Goal: Check status: Check status

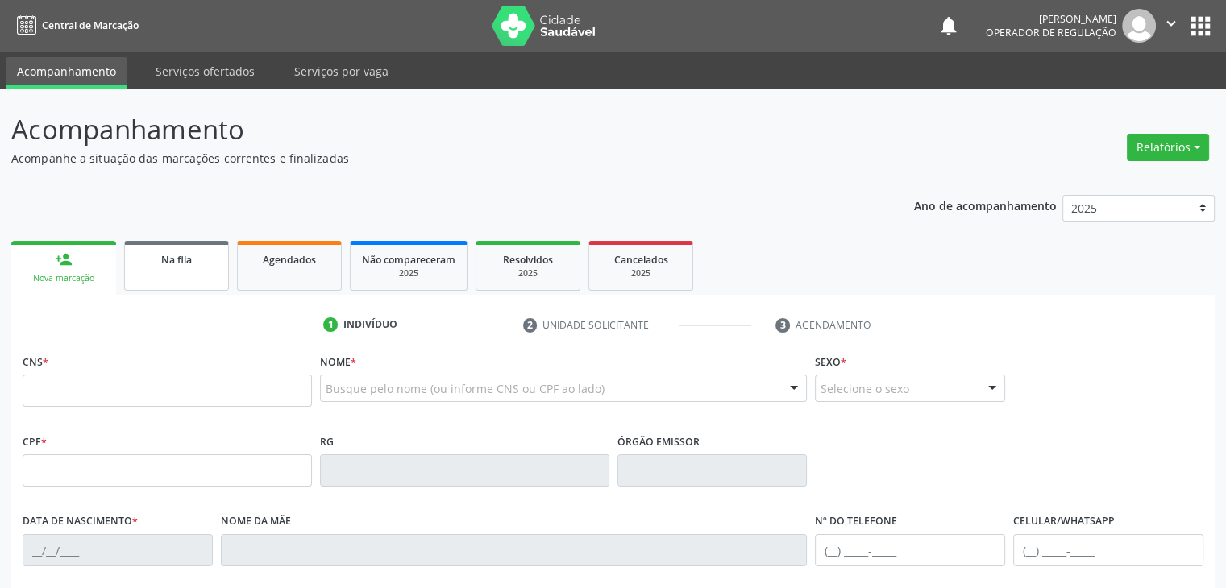
click at [174, 253] on span "Na fila" at bounding box center [176, 260] width 31 height 14
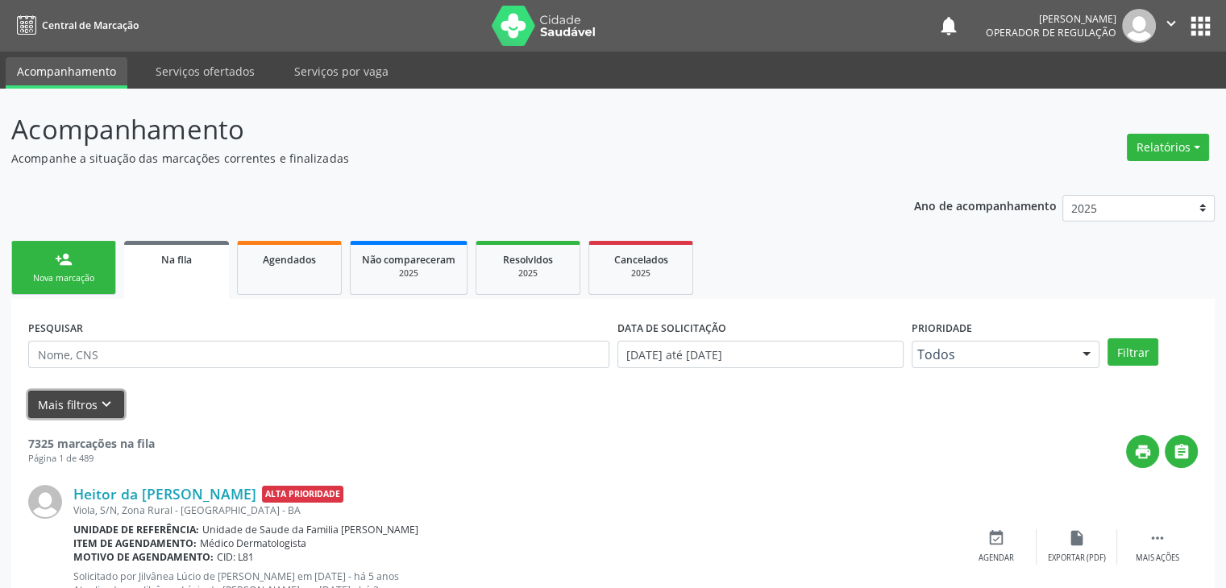
click at [53, 395] on button "Mais filtros keyboard_arrow_down" at bounding box center [76, 405] width 96 height 28
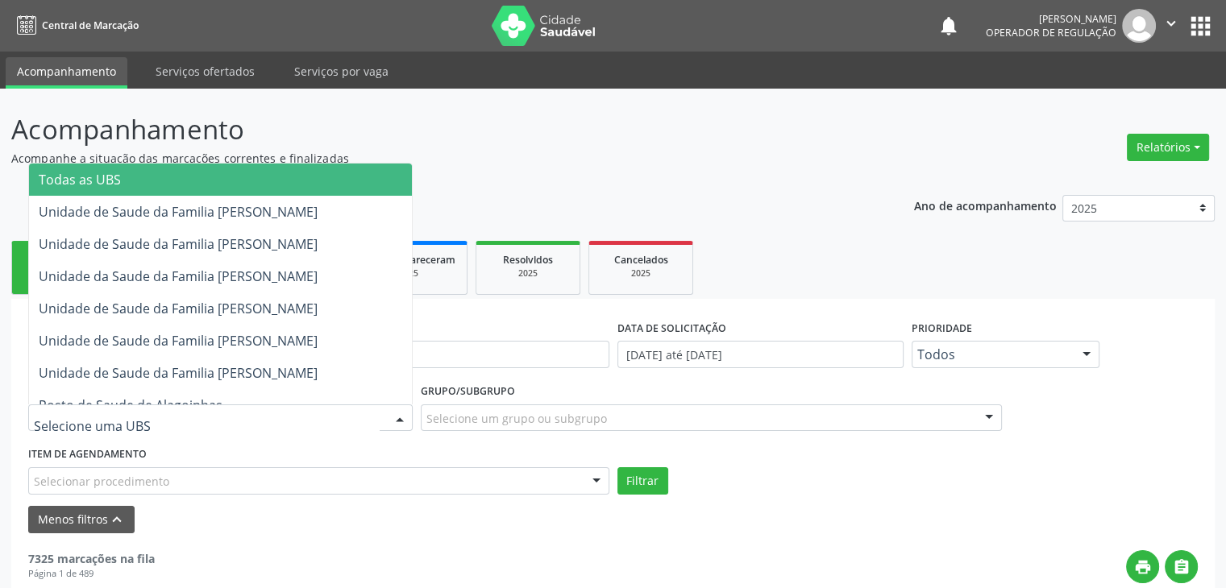
click at [168, 408] on div at bounding box center [220, 418] width 384 height 27
click at [164, 177] on span "Todas as UBS" at bounding box center [220, 180] width 383 height 32
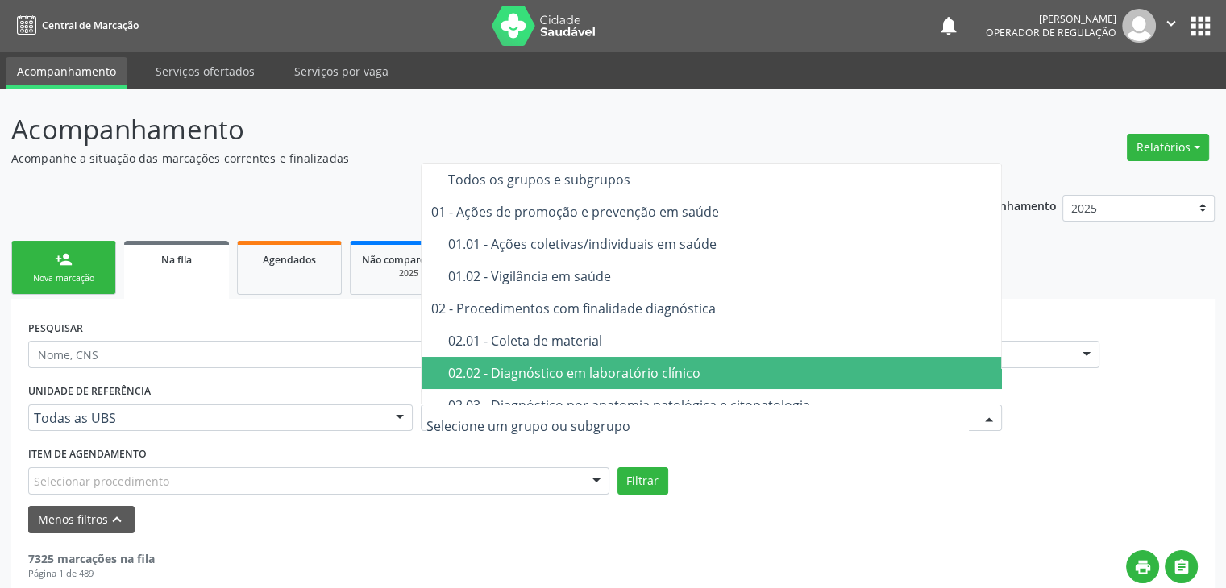
click at [593, 367] on div "02.02 - Diagnóstico em laboratório clínico" at bounding box center [720, 373] width 545 height 13
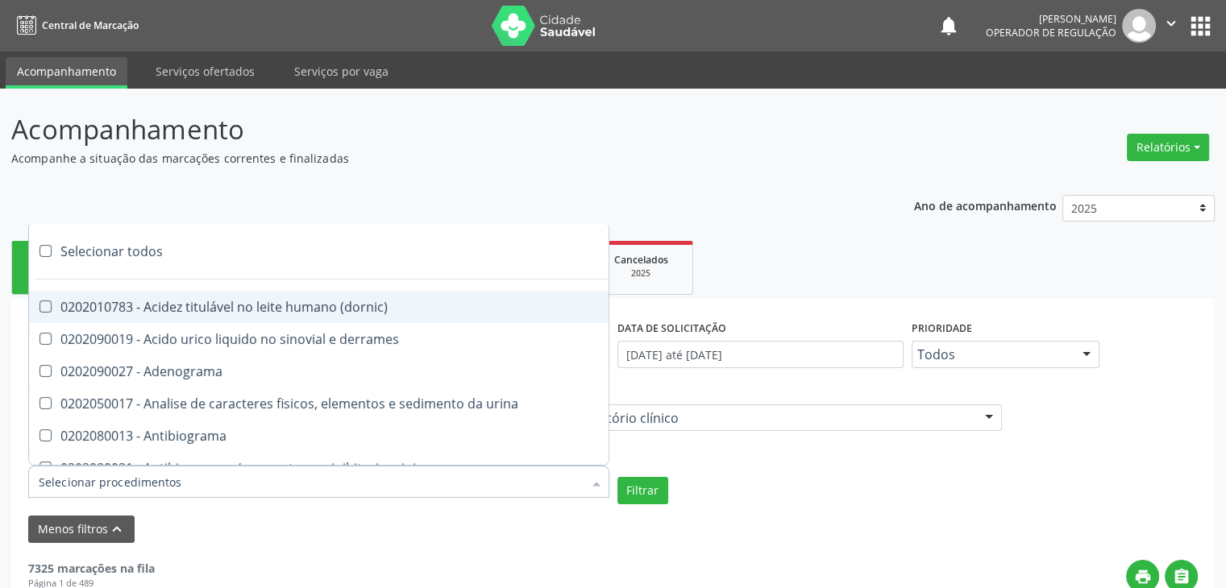
click at [128, 253] on div "Selecionar todos" at bounding box center [468, 251] width 878 height 32
checkbox input "true"
checkbox \(dornic\) "true"
checkbox derrames "true"
checkbox Adenograma "true"
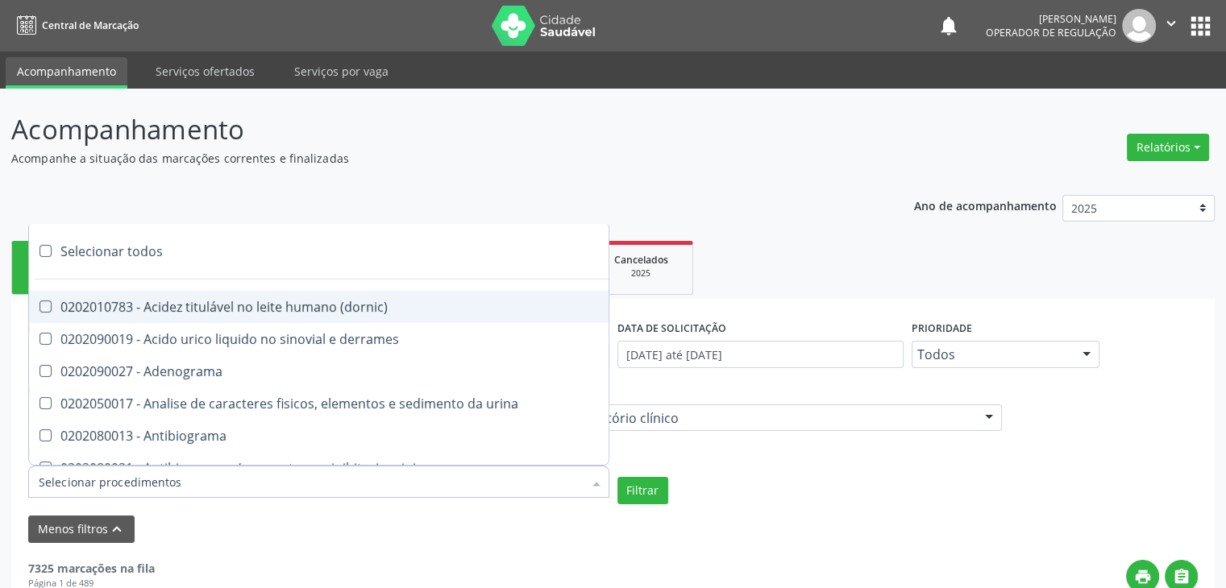
checkbox urina "true"
checkbox Antibiograma "true"
checkbox minima "true"
checkbox micobacterias "true"
checkbox blot "true"
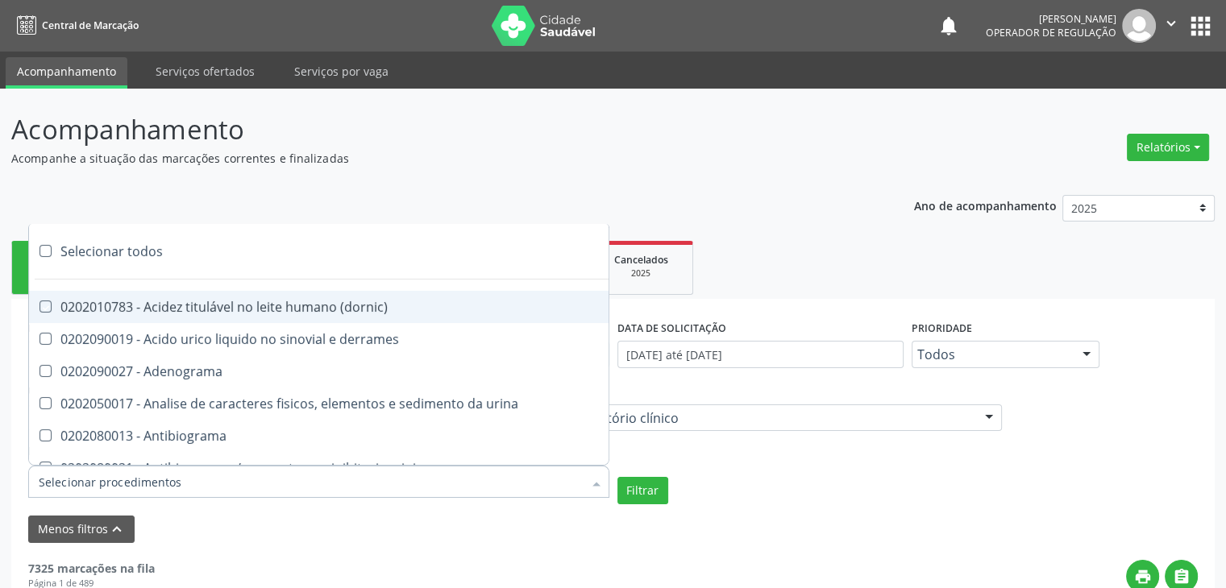
checkbox mlpa "true"
checkbox \(hanseniase\) "true"
checkbox \(controle\) "true"
checkbox \(diagnóstica\) "true"
checkbox \(gram\) "true"
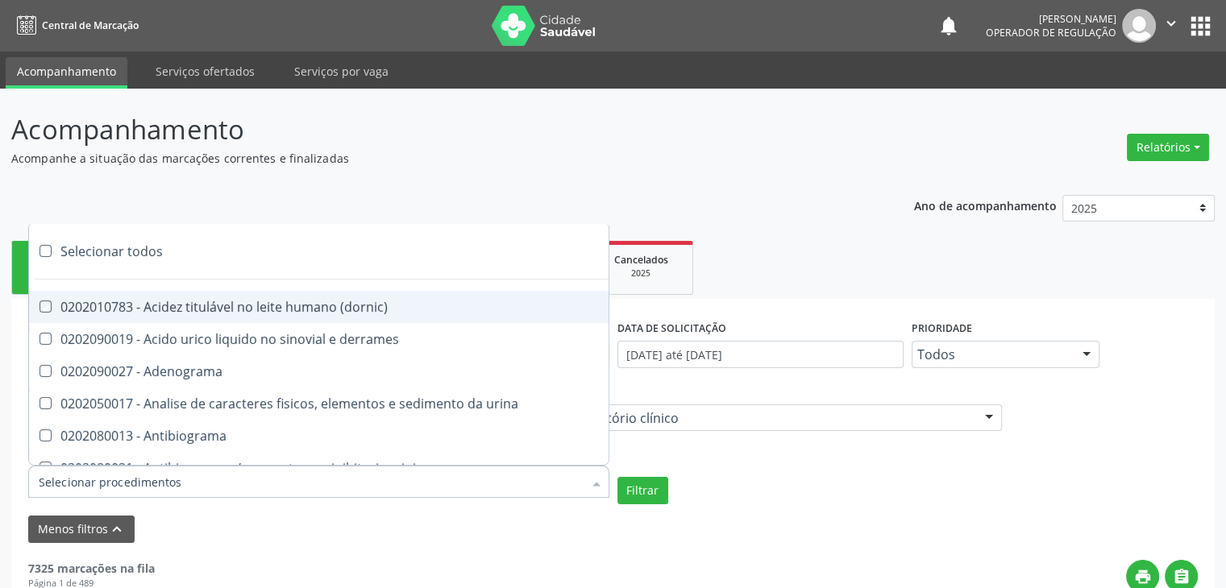
checkbox clamidia "true"
checkbox herpesvirus "true"
checkbox hematologica "true"
checkbox creatinina "true"
checkbox fosfato "true"
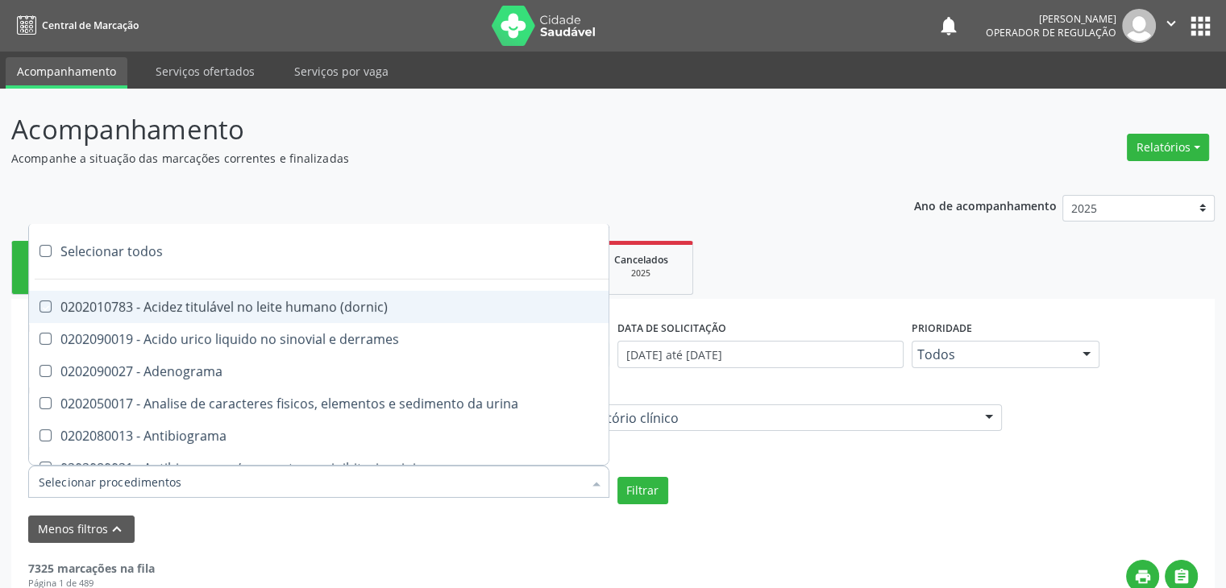
checkbox ureia "true"
checkbox osmolar "true"
checkbox addis "true"
checkbox b "true"
checkbox cd4\/cd8 "true"
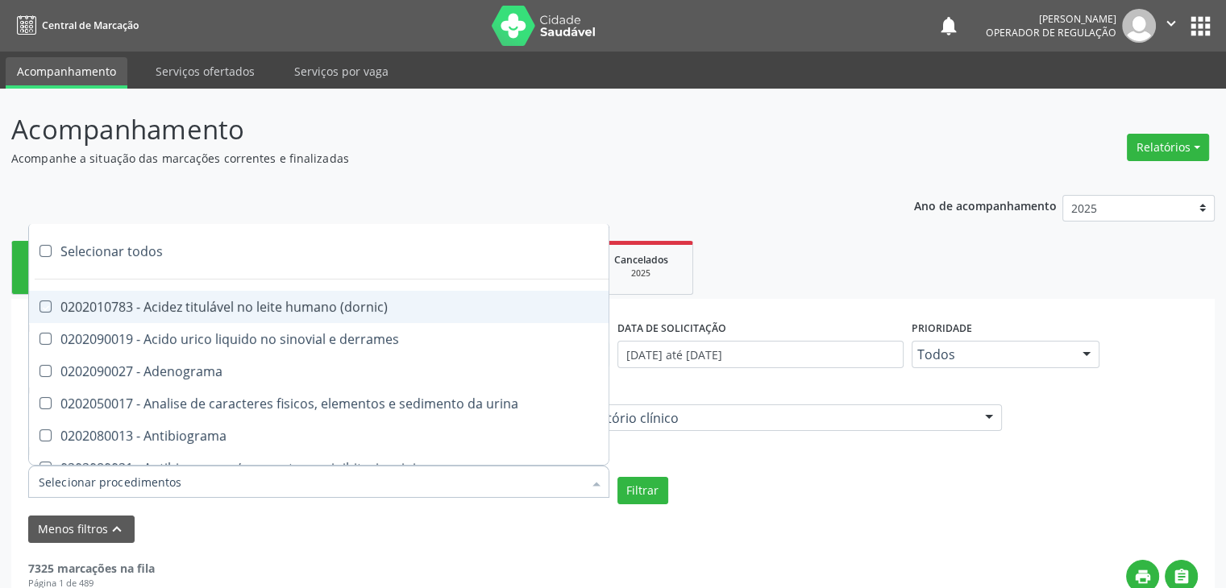
checkbox totais "true"
checkbox plaquetas "true"
checkbox reticulocitos "true"
checkbox liquor "true"
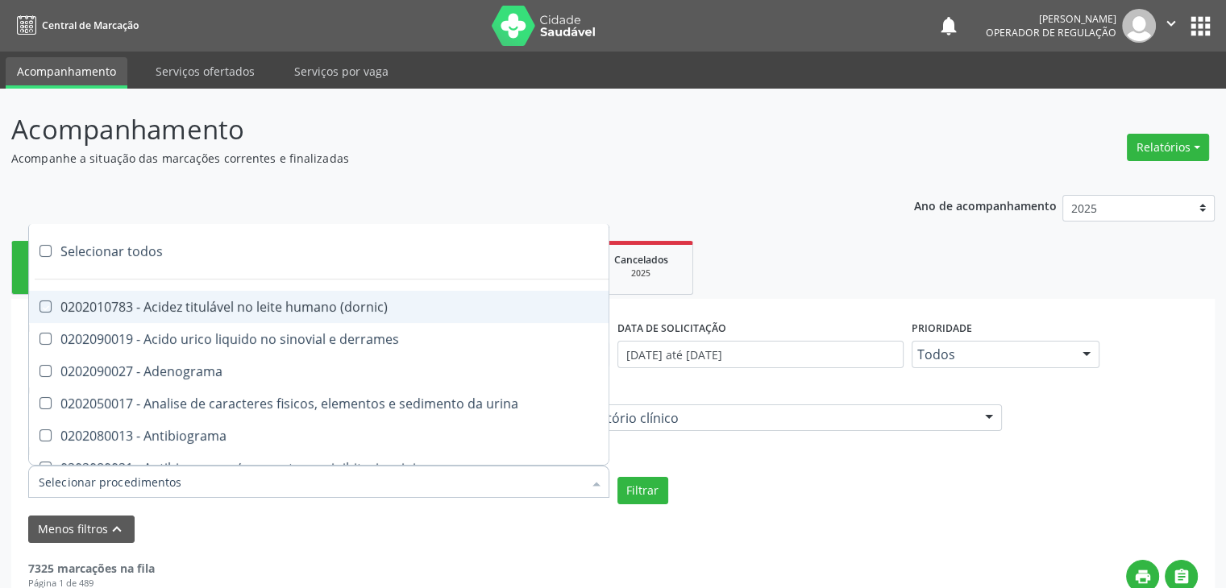
checkbox identificacao "true"
checkbox \(pos-pasteurização\) "true"
checkbox herpesvirus "true"
checkbox baar "true"
checkbox anaerobicas "true"
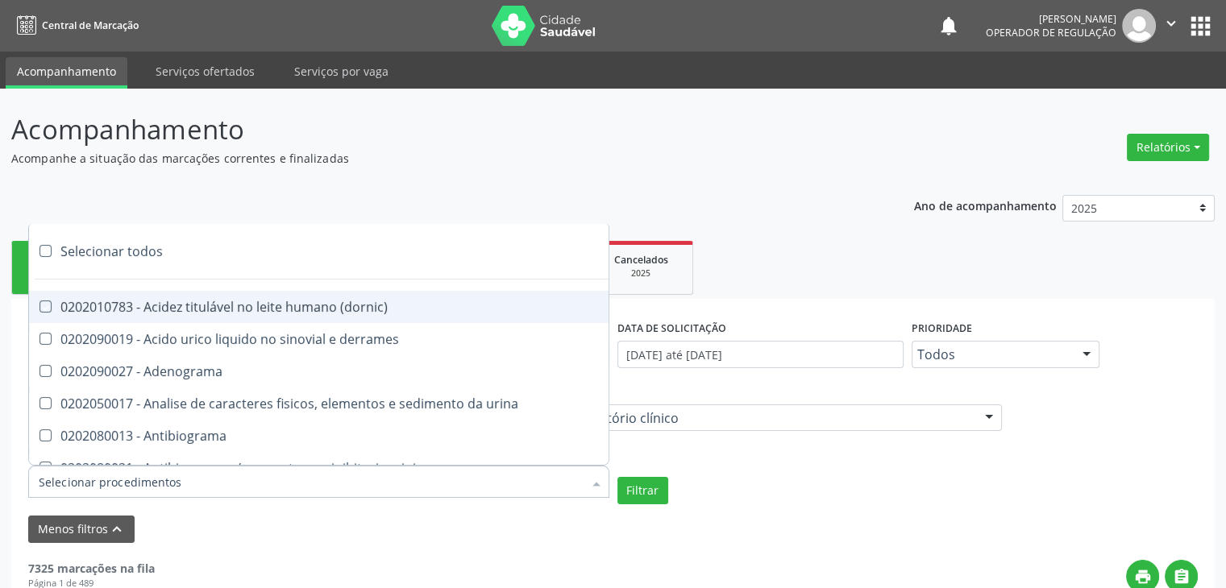
checkbox fungos "true"
checkbox \(qualitativo\) "true"
checkbox tardio\) "true"
checkbox \(qualitativo\) "true"
checkbox \(confirmatorio\) "true"
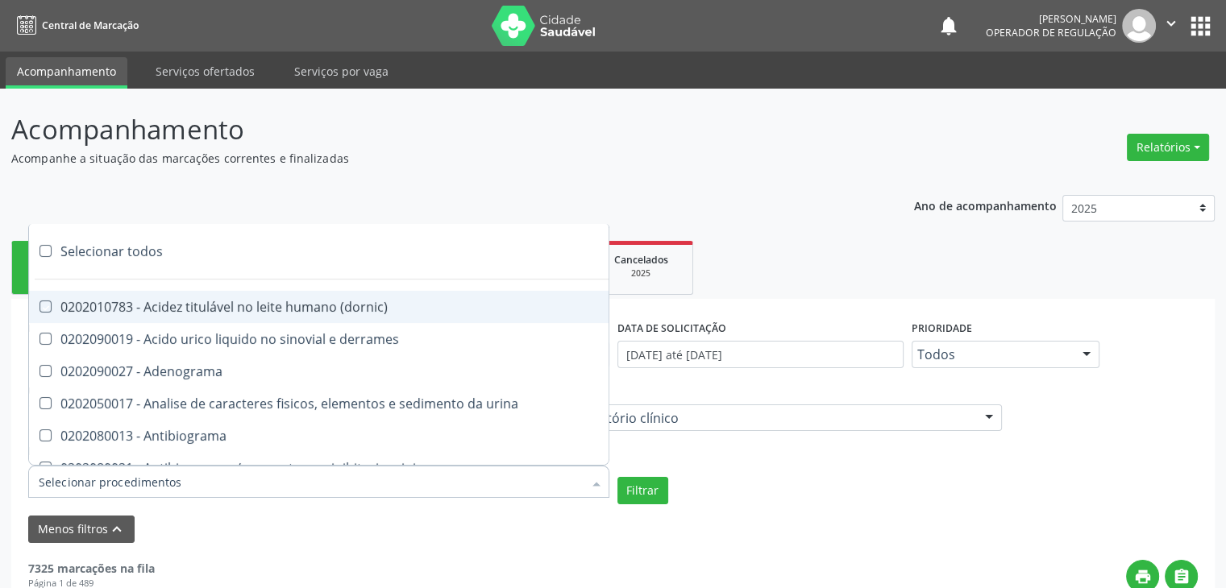
checkbox \(confirmatorio\) "true"
checkbox molecular "true"
checkbox htlv-1 "true"
checkbox biotinidase "true"
checkbox congênita "true"
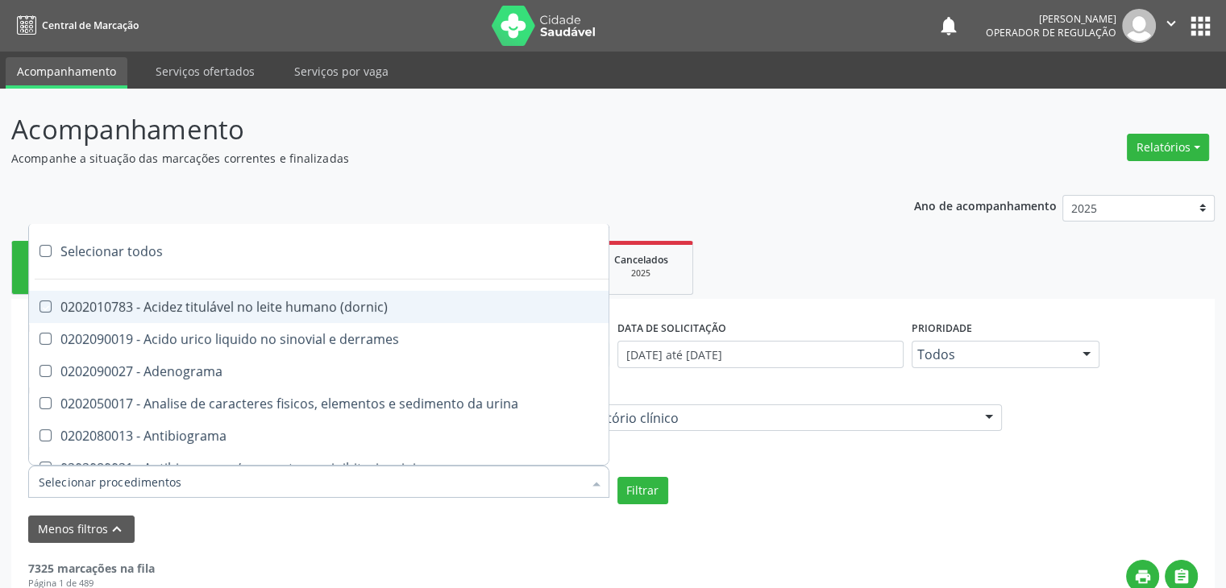
checkbox antiplaquetarios "true"
checkbox ferro "true"
checkbox bandas\) "true"
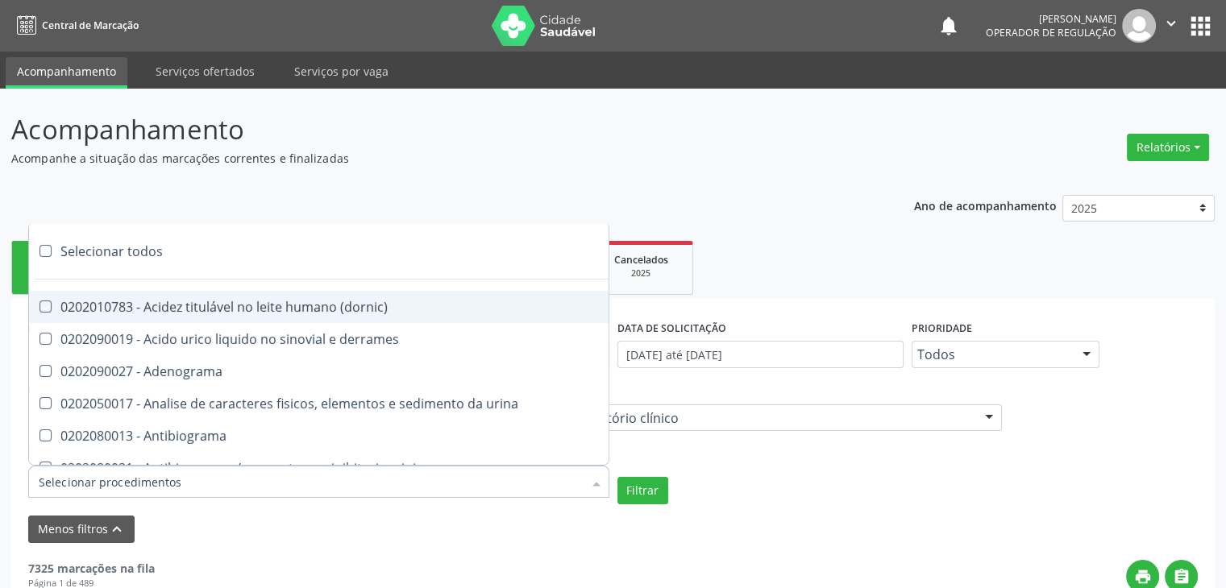
checkbox \(ch50\) "true"
checkbox aminoacidos "true"
checkbox globular "true"
checkbox dosagens\) "true"
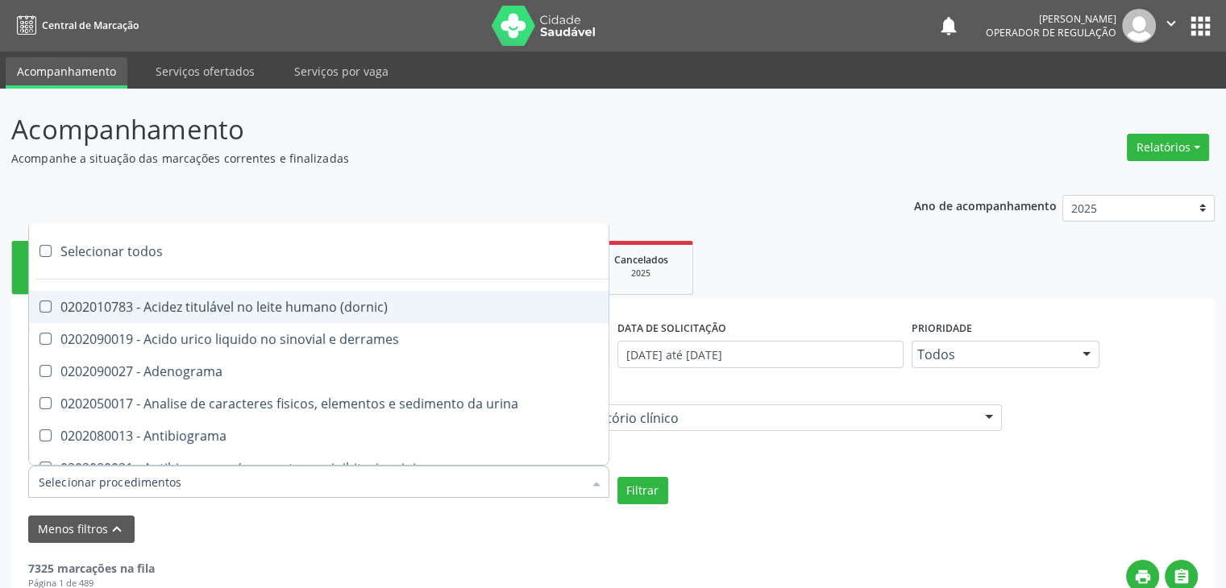
checkbox dosagens\) "true"
checkbox \(cada\) "true"
checkbox reumatoide "true"
checkbox amniotico "true"
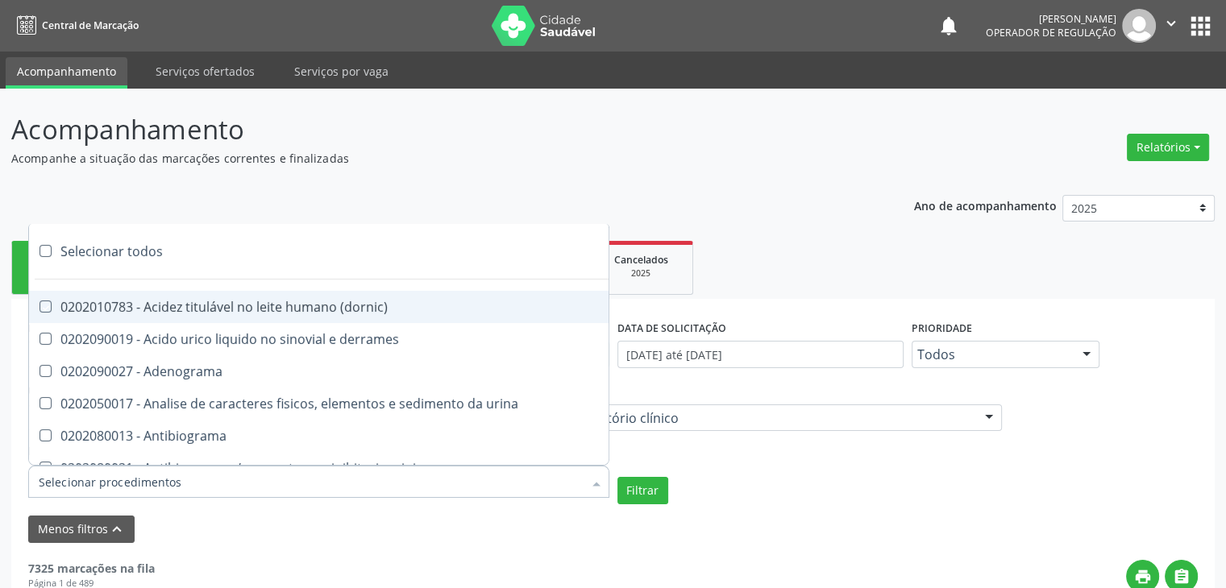
checkbox livre "true"
checkbox osmolalidade "true"
checkbox osmolaridade "true"
checkbox t3 "true"
checkbox sulfo-hemoglobina "true"
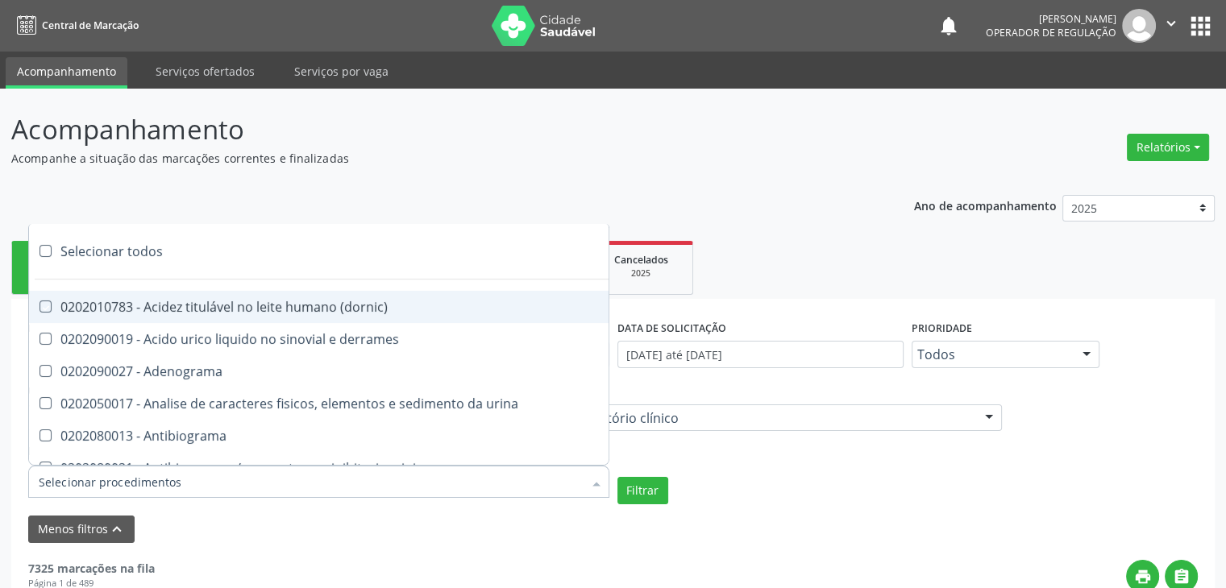
checkbox reverso "true"
checkbox coagulacao "true"
checkbox euglobulina "true"
checkbox -duke "true"
checkbox ivy "true"
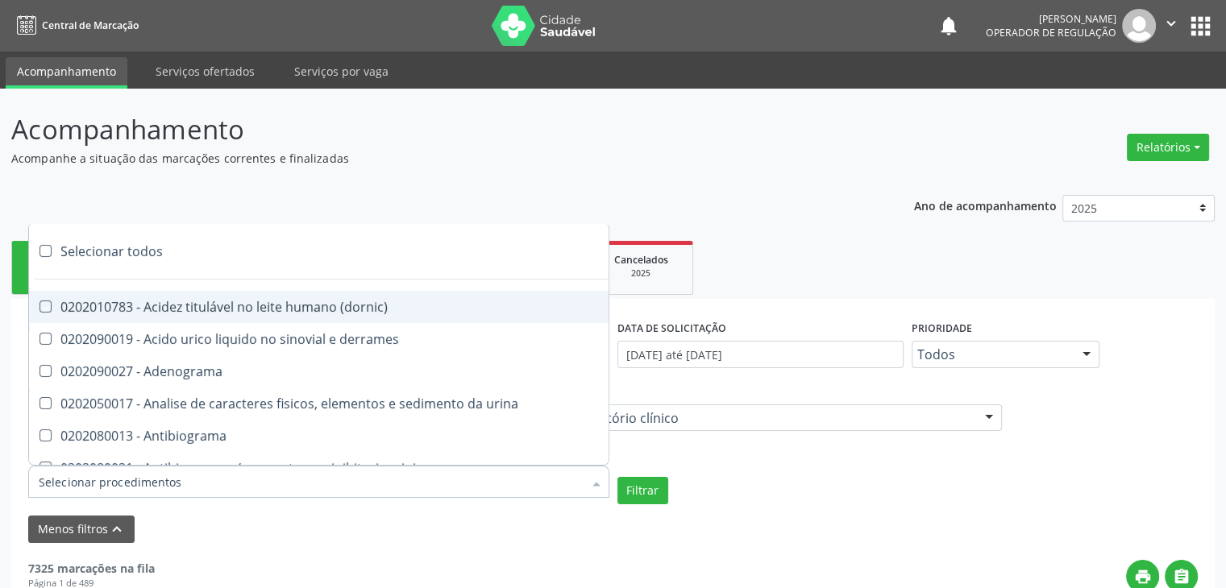
checkbox hemacias "true"
checkbox trombina "true"
checkbox ativada\) "true"
checkbox \(tap\) "true"
checkbox \(vhs\) "true"
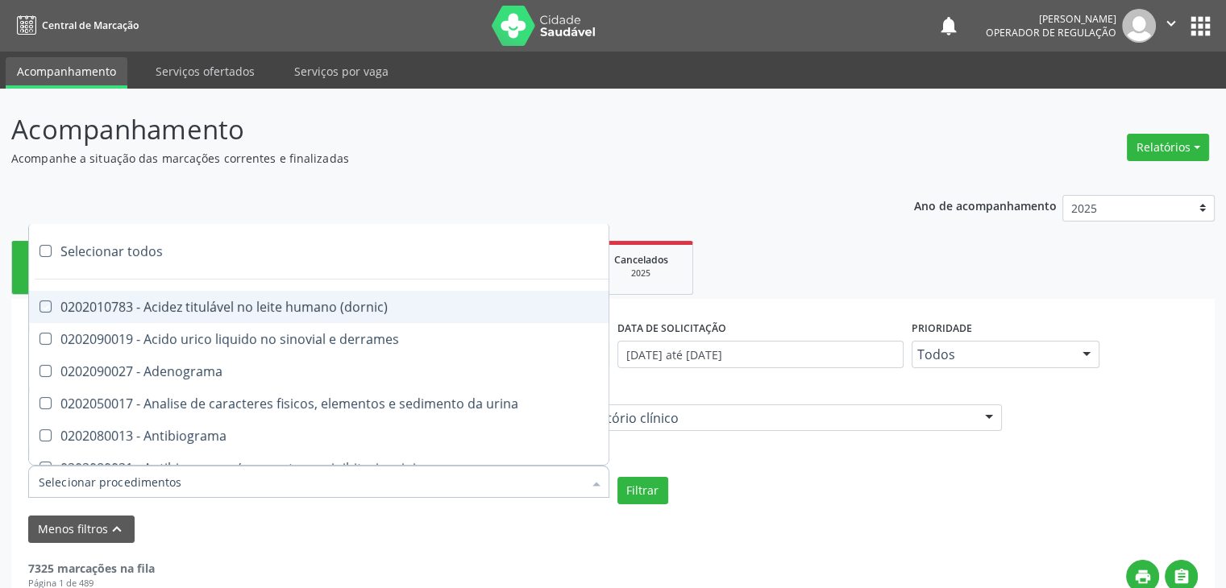
checkbox abo "true"
checkbox reativa "true"
checkbox ordenhado "true"
checkbox pezinho\) "true"
checkbox complemento "true"
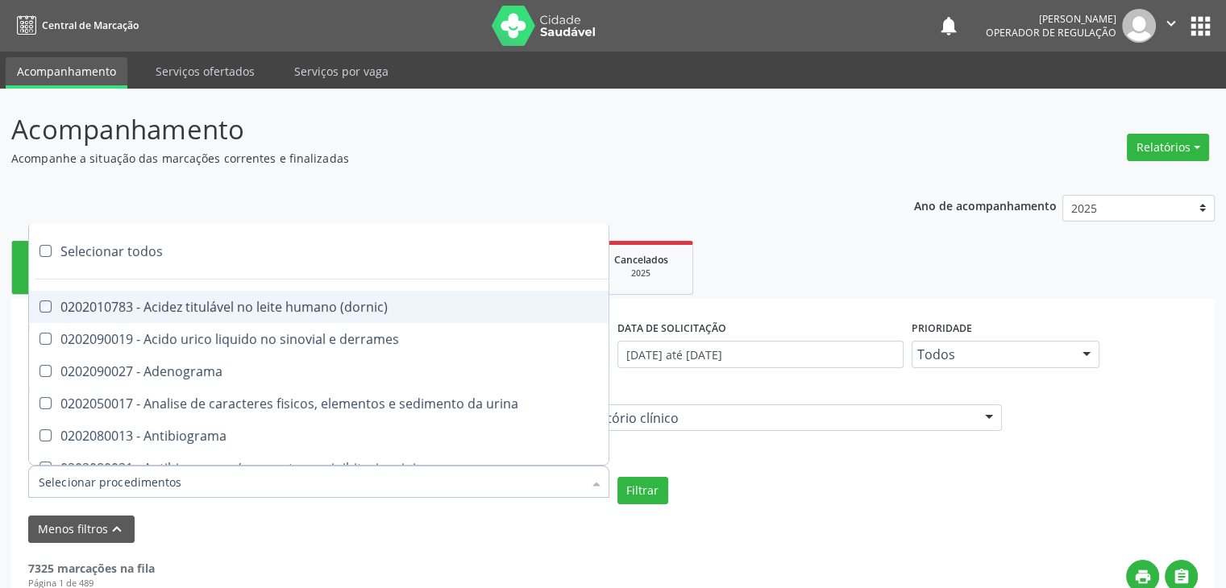
checkbox pezinho\) "true"
checkbox 17-alfa-hidroxiprogesterona "true"
checkbox totais "true"
checkbox 17-hidroxicorticosteroides "true"
checkbox d "true"
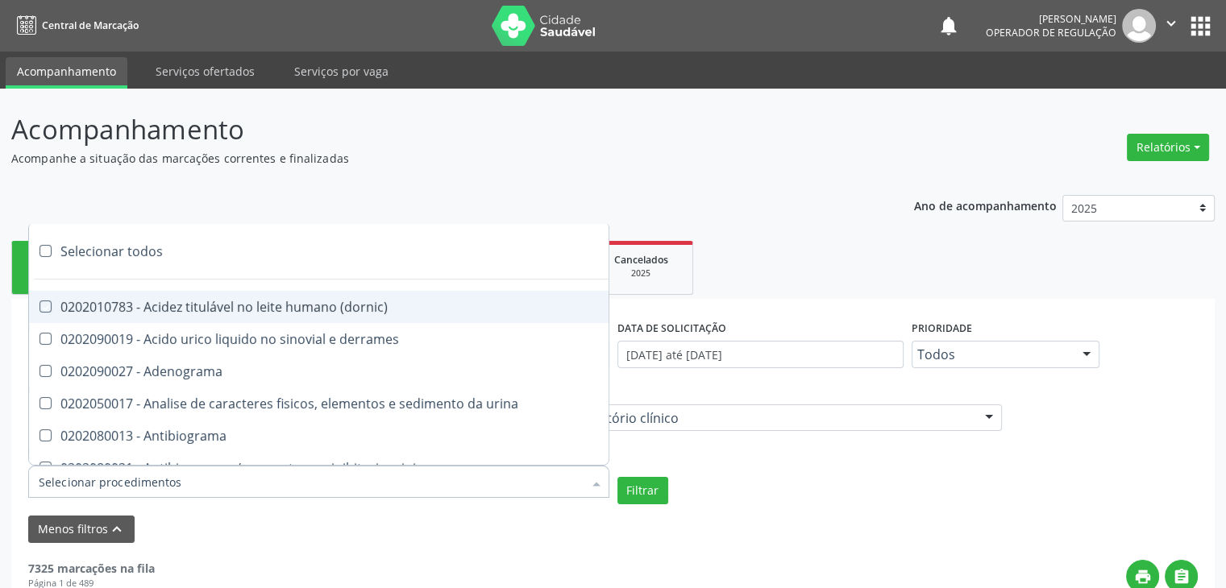
checkbox 5-nucleotidase "true"
checkbox acetona "true"
checkbox \(serotonina\) "true"
checkbox ascorbico "true"
checkbox delta-aminolevulinico "true"
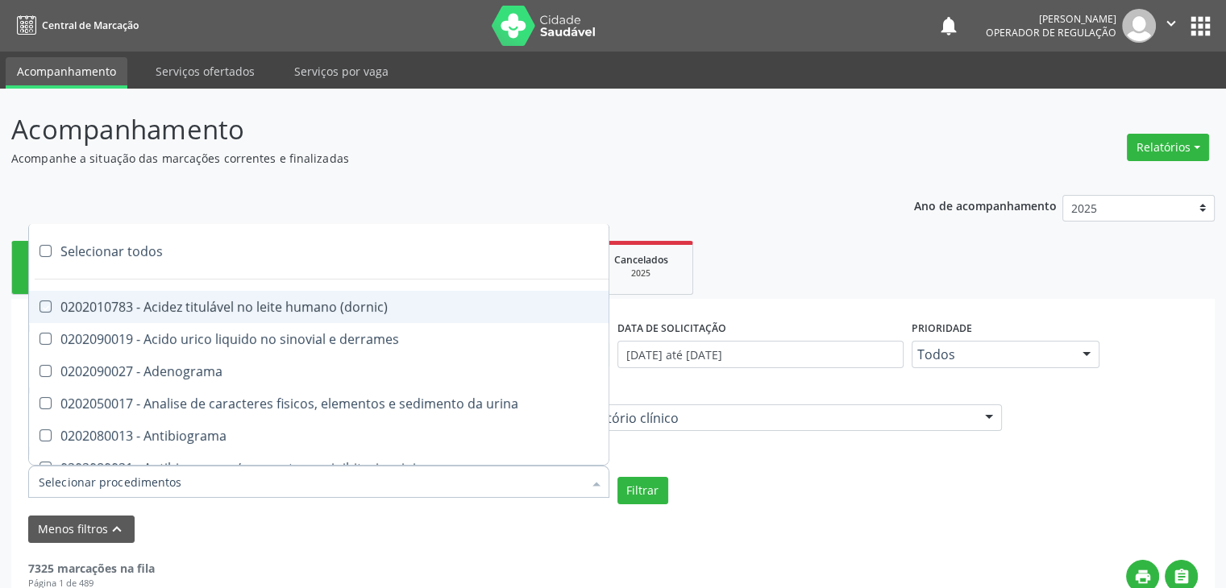
checkbox hipurico "true"
checkbox mandelico "true"
checkbox metil-hipurico "true"
checkbox urico "true"
checkbox valproico "true"
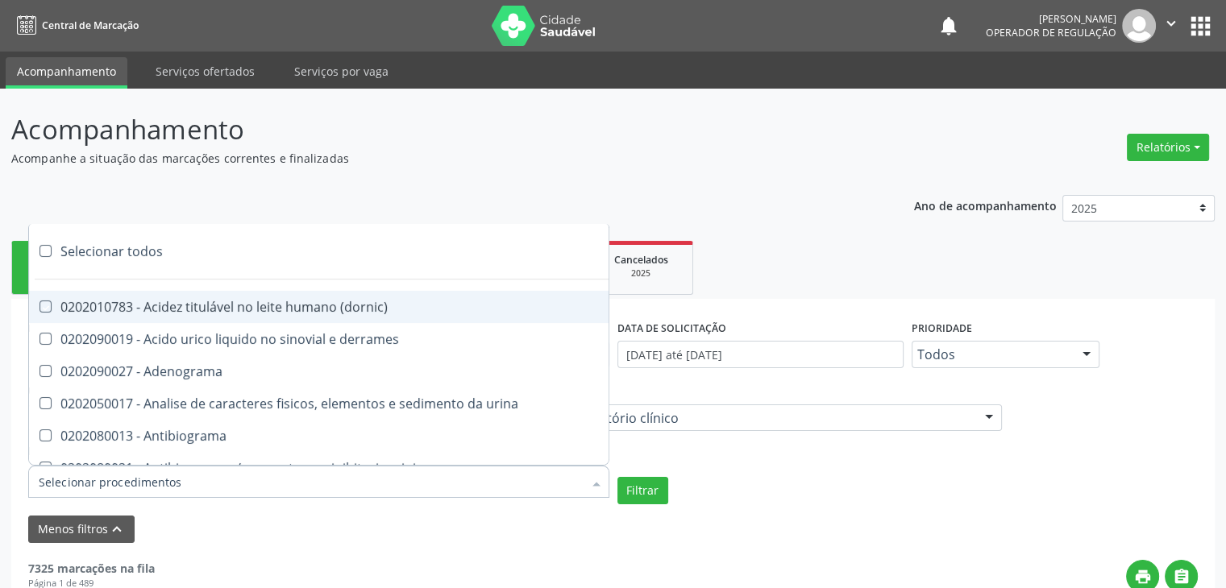
checkbox vanilmandelico "true"
checkbox \(acth\) "true"
checkbox ala-desidratase "true"
checkbox etilico "true"
checkbox aldolase "true"
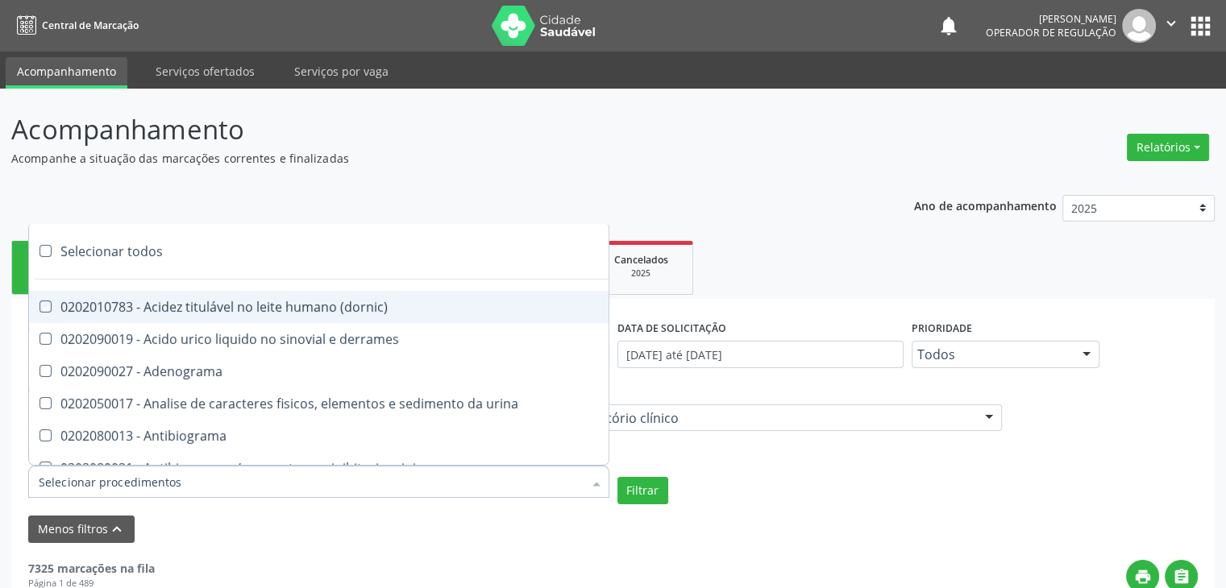
checkbox aldosterona "true"
checkbox alfa-1-antitripsina "true"
checkbox acida "true"
checkbox alfa-2-macroglobulina "true"
checkbox alfa-fetoproteina "true"
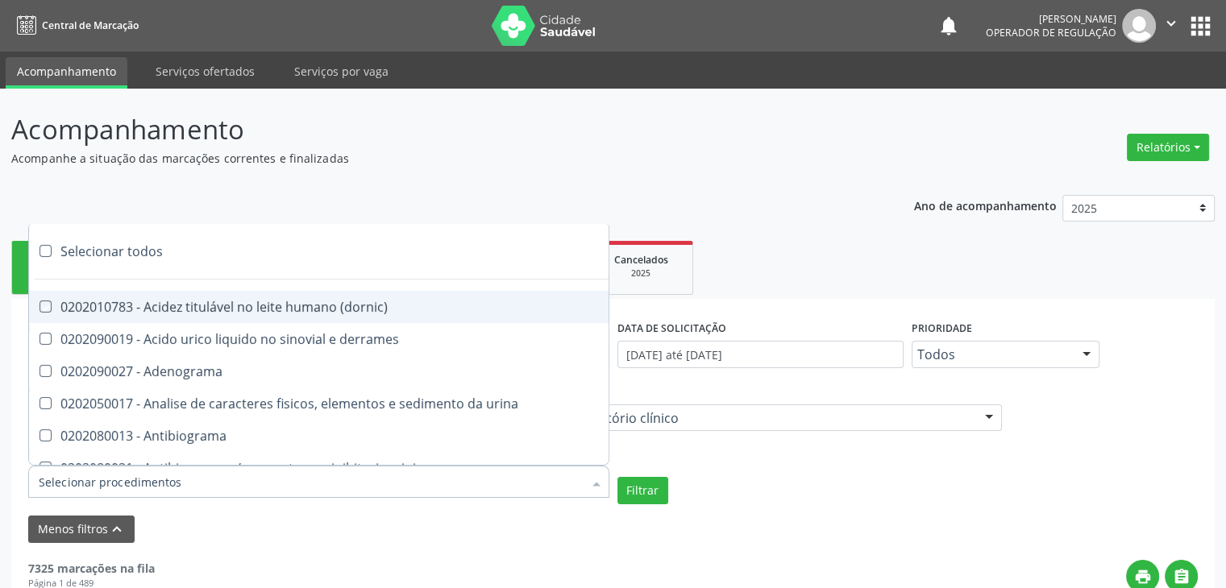
checkbox aluminio "true"
checkbox amilase "true"
checkbox aminoglicosideos "true"
checkbox amonia "true"
checkbox ciclico "true"
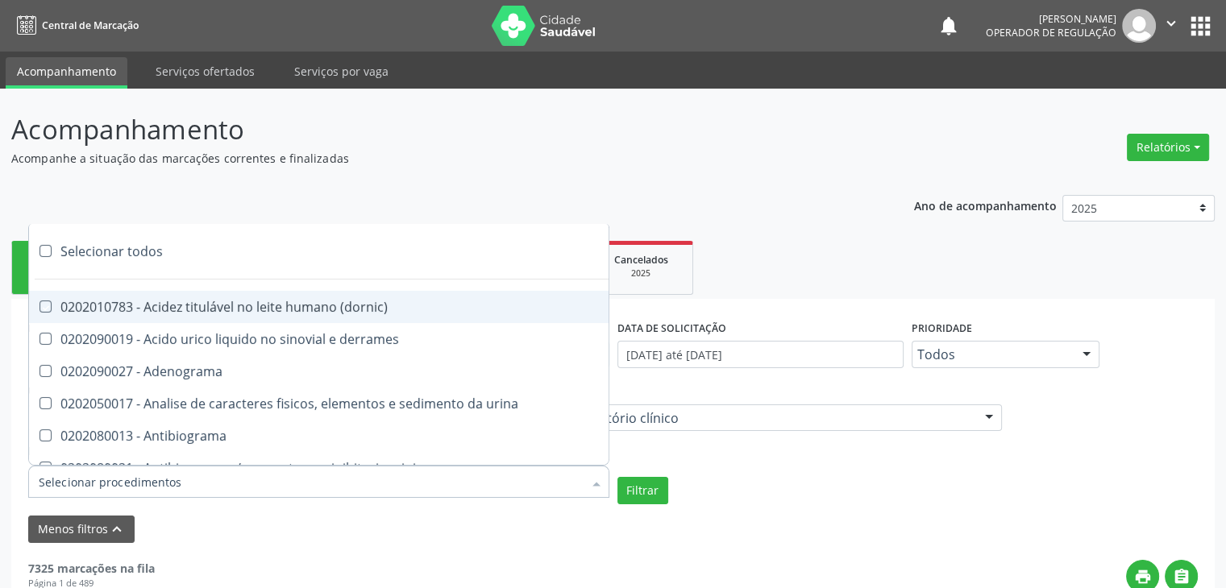
checkbox androstenediona "true"
checkbox anfetaminas "true"
checkbox circulante "true"
checkbox iga "true"
checkbox triciclicos "true"
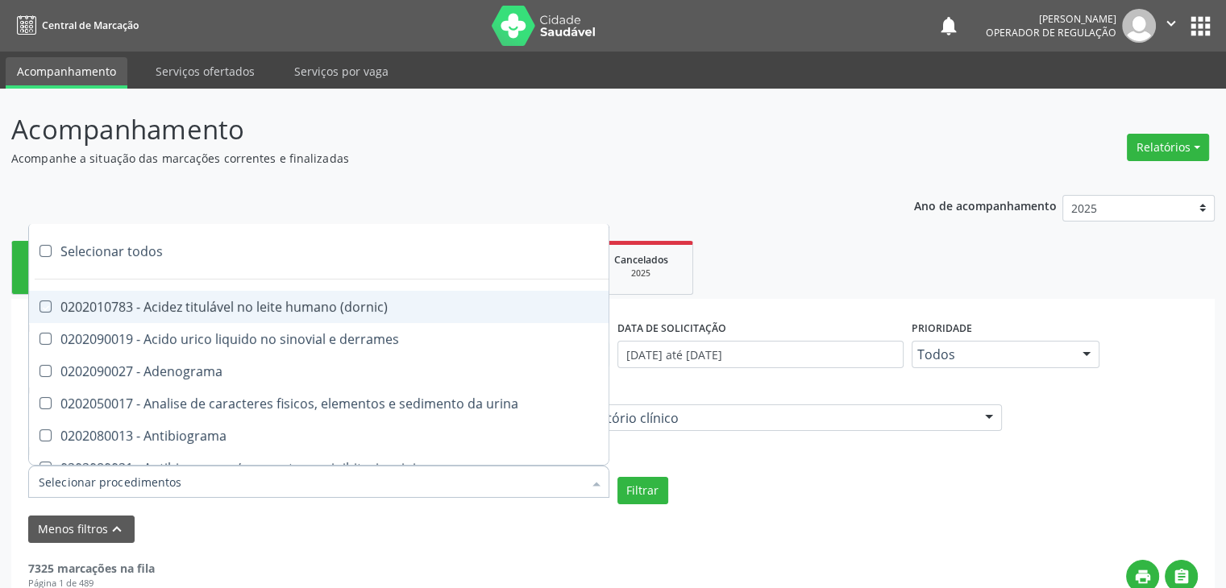
checkbox \(psa\) "true"
checkbox iii "true"
checkbox barbituratos "true"
checkbox benzodiazepinicos "true"
checkbox beta-2-microglobulina "true"
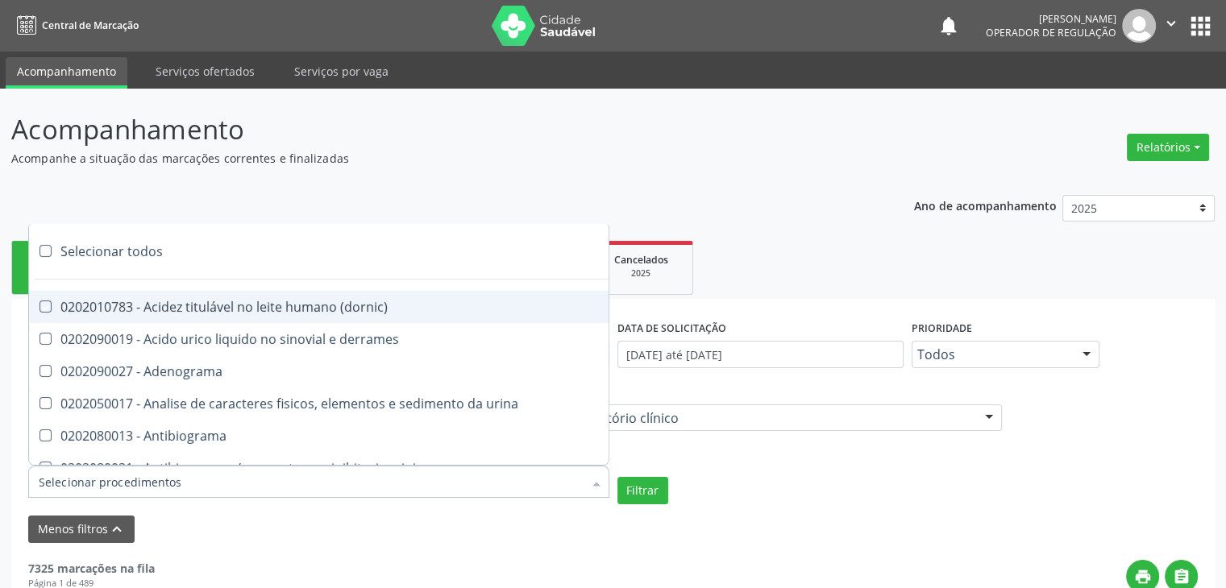
checkbox fracoes "true"
checkbox cadmio "true"
checkbox calcio "true"
checkbox ionizavel "true"
checkbox calcitonina "true"
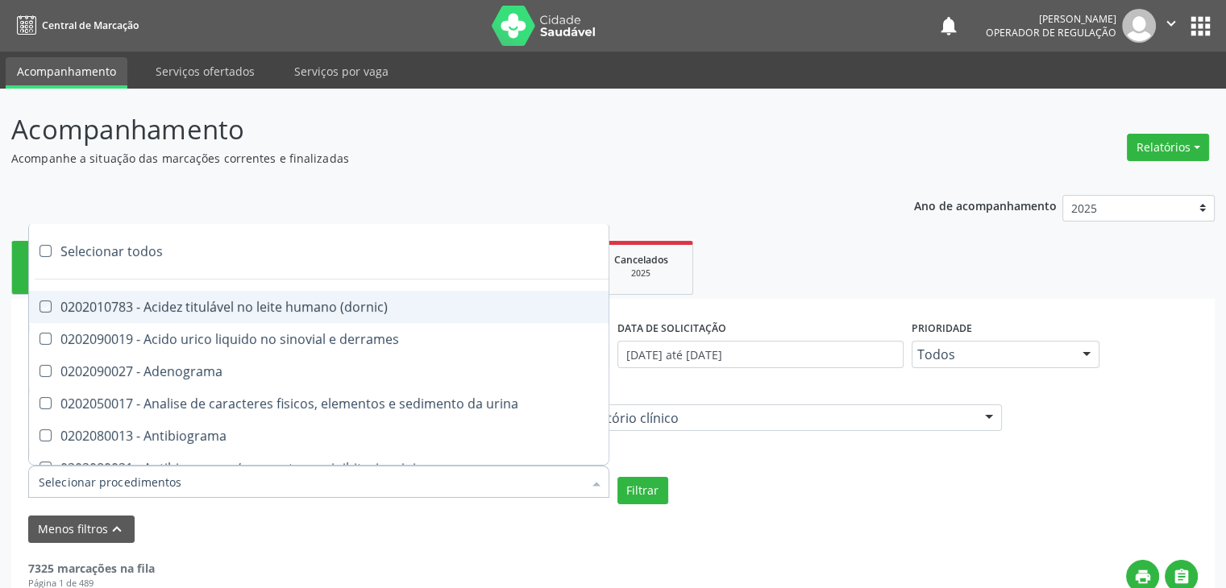
checkbox carbamazepina "true"
checkbox carboxi-hemoglobina "true"
checkbox caroteno "true"
checkbox catecolaminas "true"
checkbox chumbo "true"
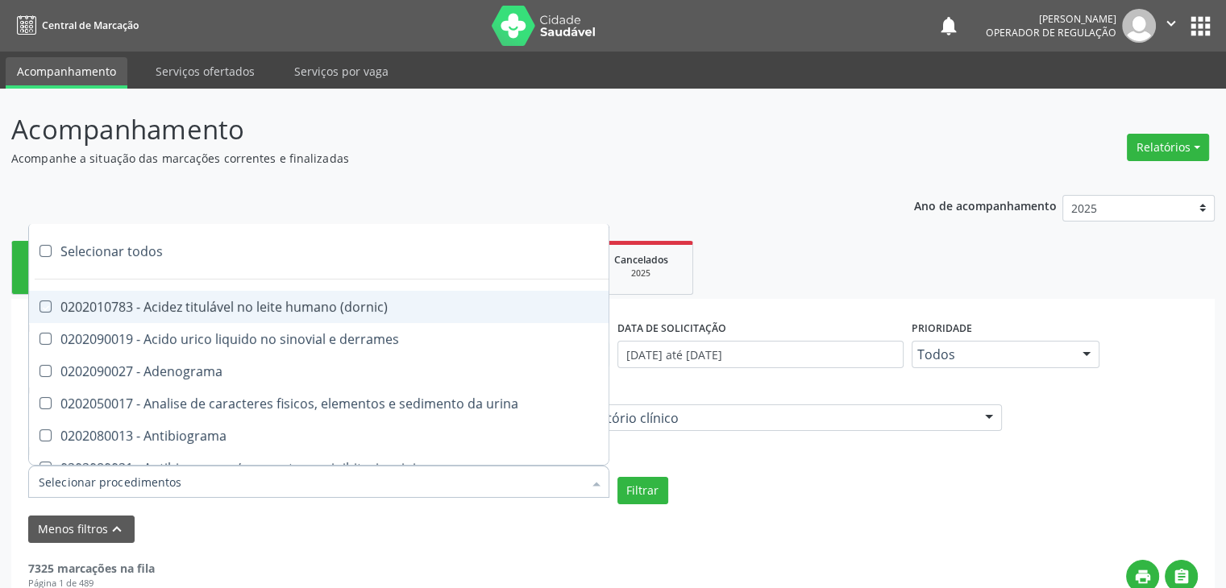
checkbox ciclosporina "true"
checkbox citrato "true"
checkbox cloreto "true"
checkbox suor "true"
checkbox cobre "true"
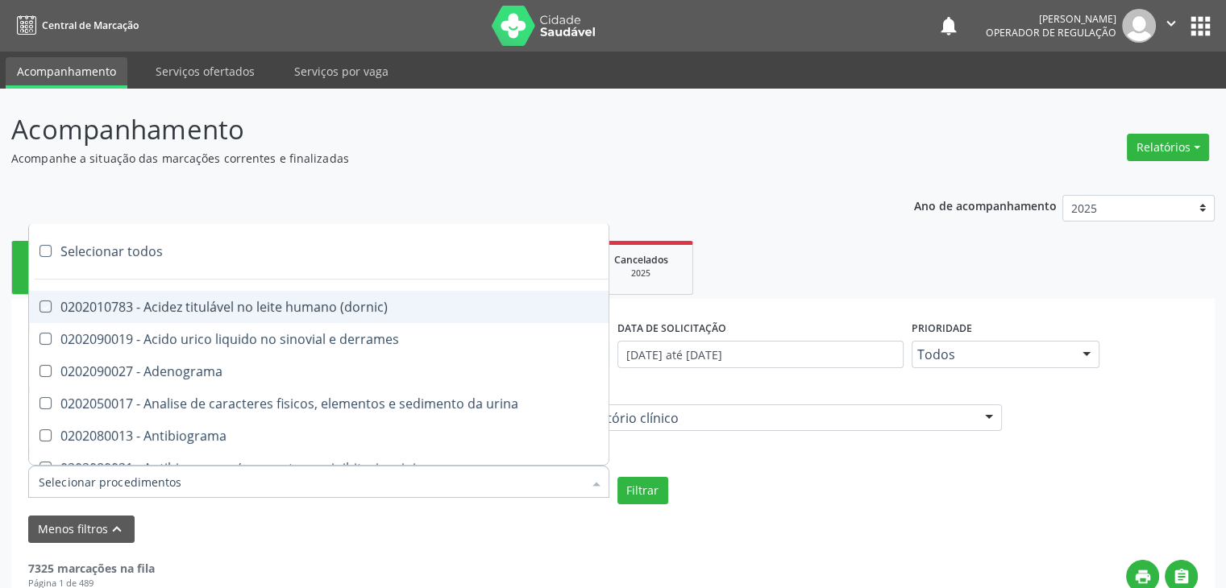
checkbox hdl "true"
checkbox ldl "true"
checkbox colinesterase "true"
checkbox c3 "true"
checkbox c4 "true"
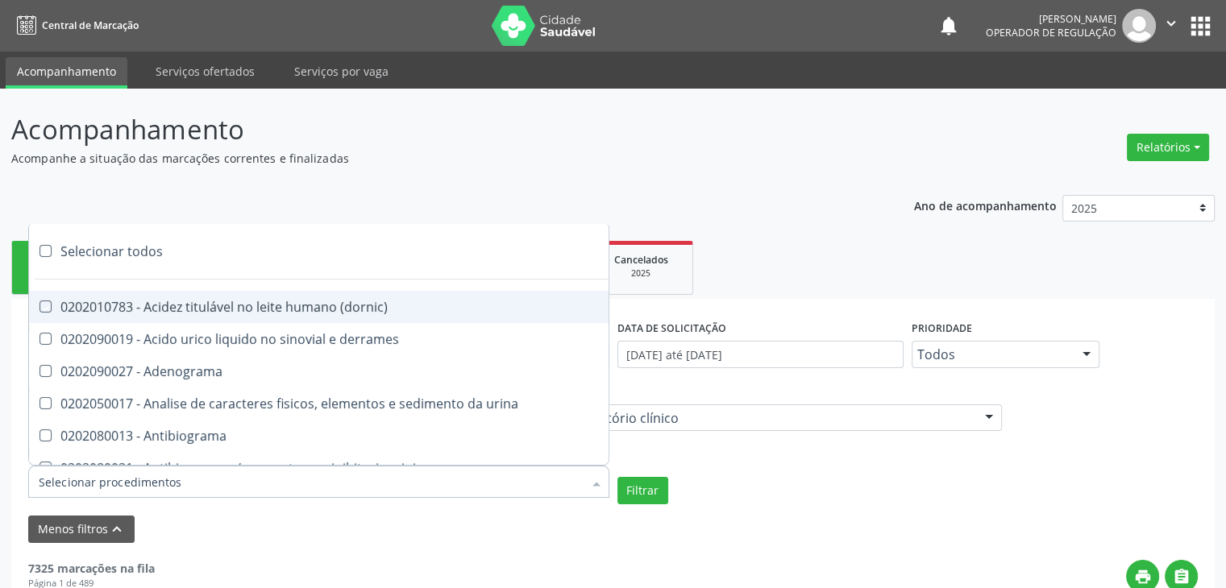
checkbox cortisol "true"
checkbox creatinina "true"
checkbox amniotico "true"
checkbox \(cpk\) "true"
checkbox crioaglutinina "true"
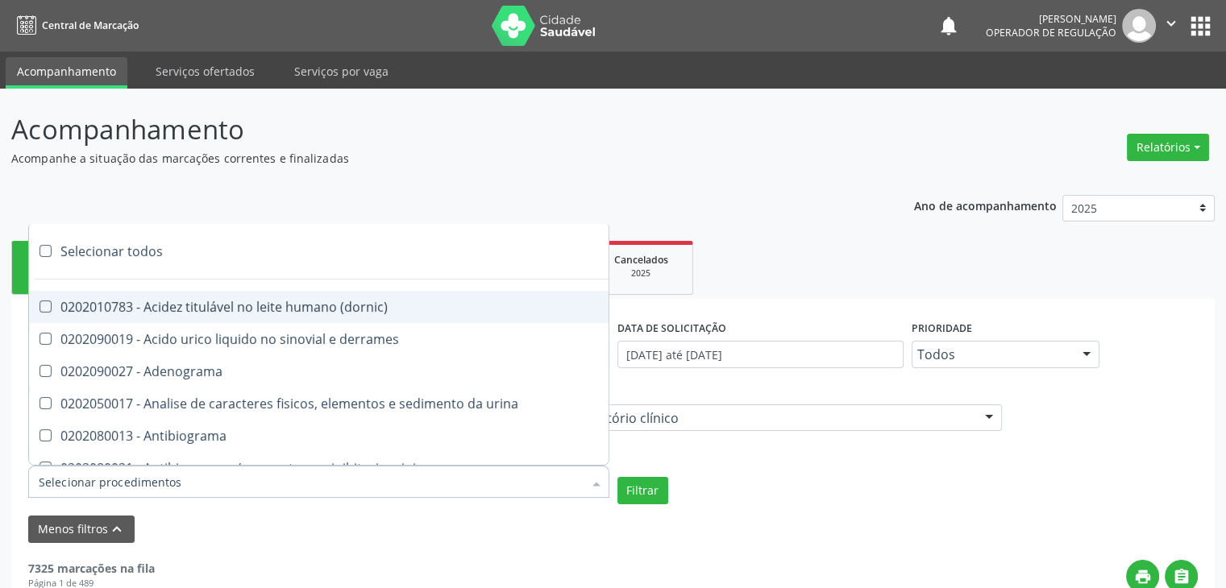
checkbox \(dhea\) "true"
checkbox alfa-hidroxibutirica "true"
checkbox glutamica "true"
checkbox latica "true"
checkbox fracionadas\) "true"
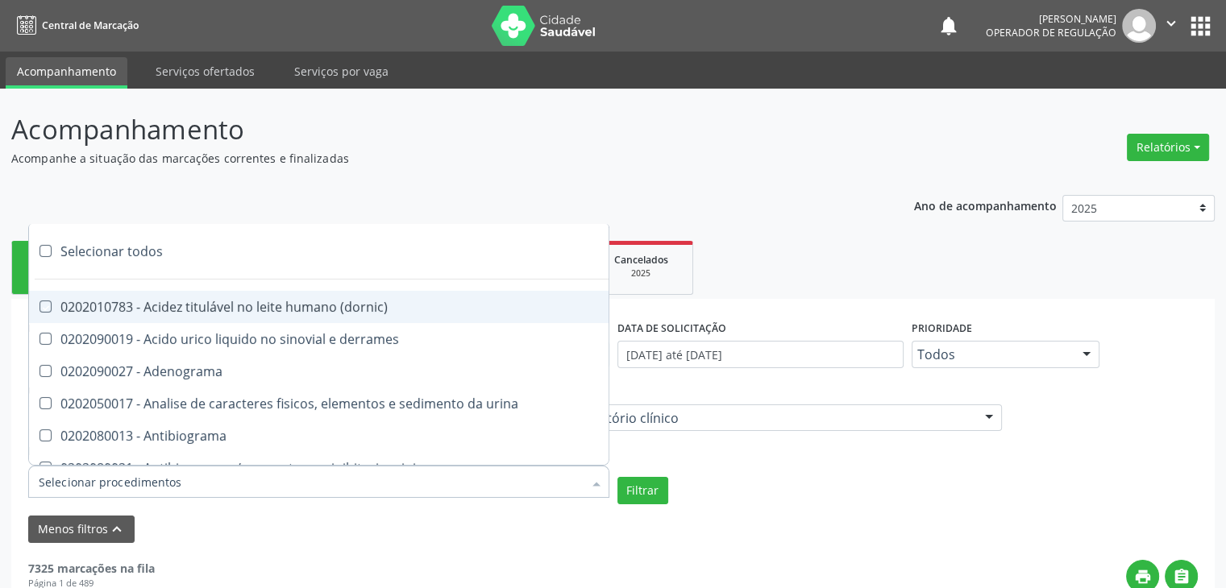
checkbox digitoxina\) "true"
checkbox \(dht\) "true"
checkbox fecal "true"
checkbox estradiol "true"
checkbox estriol "true"
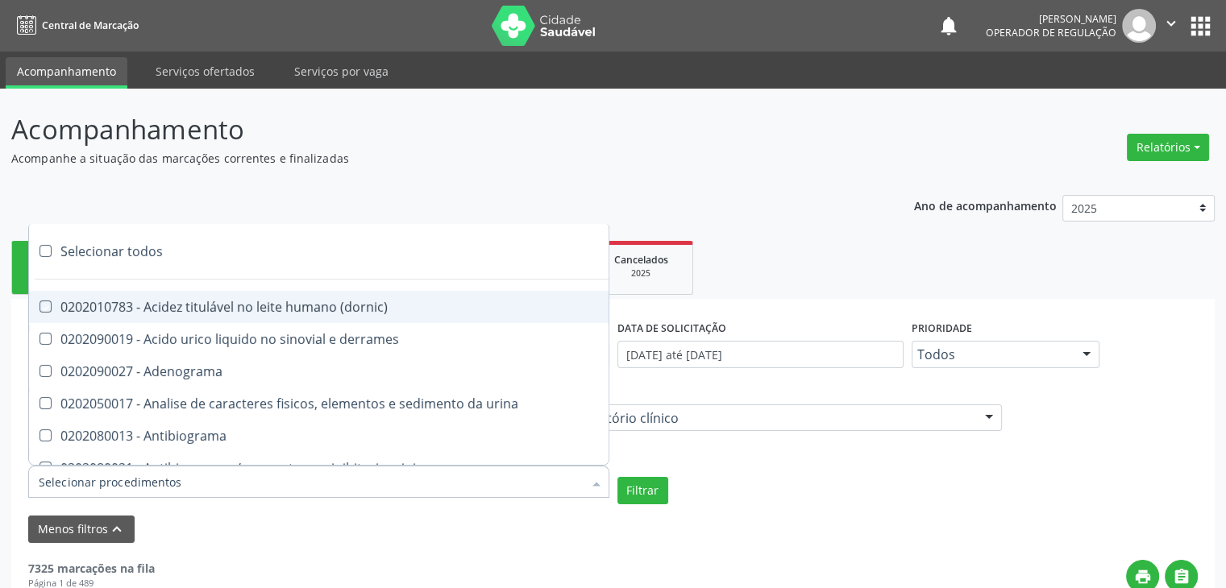
checkbox estrona "true"
checkbox etossuximida "true"
checkbox ii "true"
checkbox ix "true"
checkbox v "true"
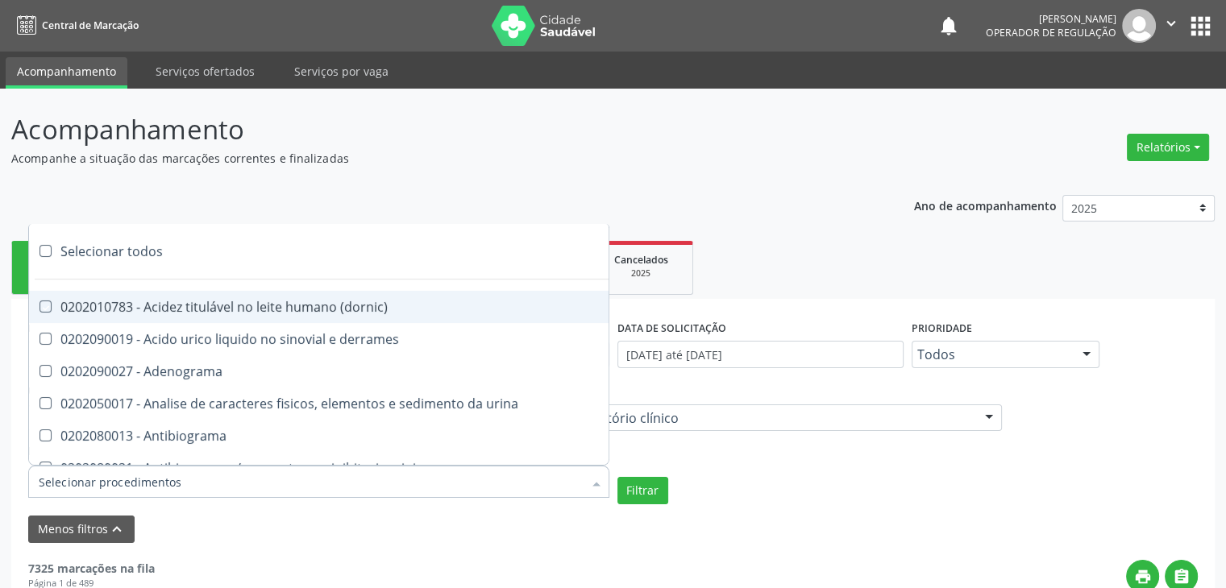
checkbox vii "true"
checkbox viii "true"
checkbox \(inibidor\) "true"
checkbox \(antigeno\) "true"
checkbox x "true"
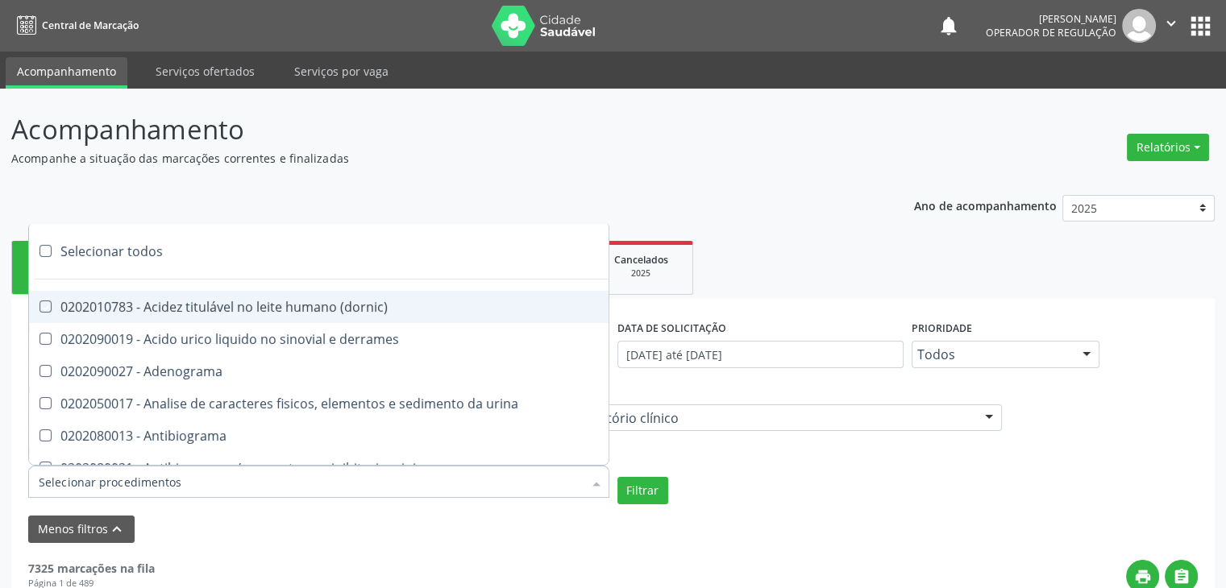
checkbox xi "true"
checkbox xii "true"
checkbox xiii "true"
checkbox tardio\) "true"
checkbox t4 "true"
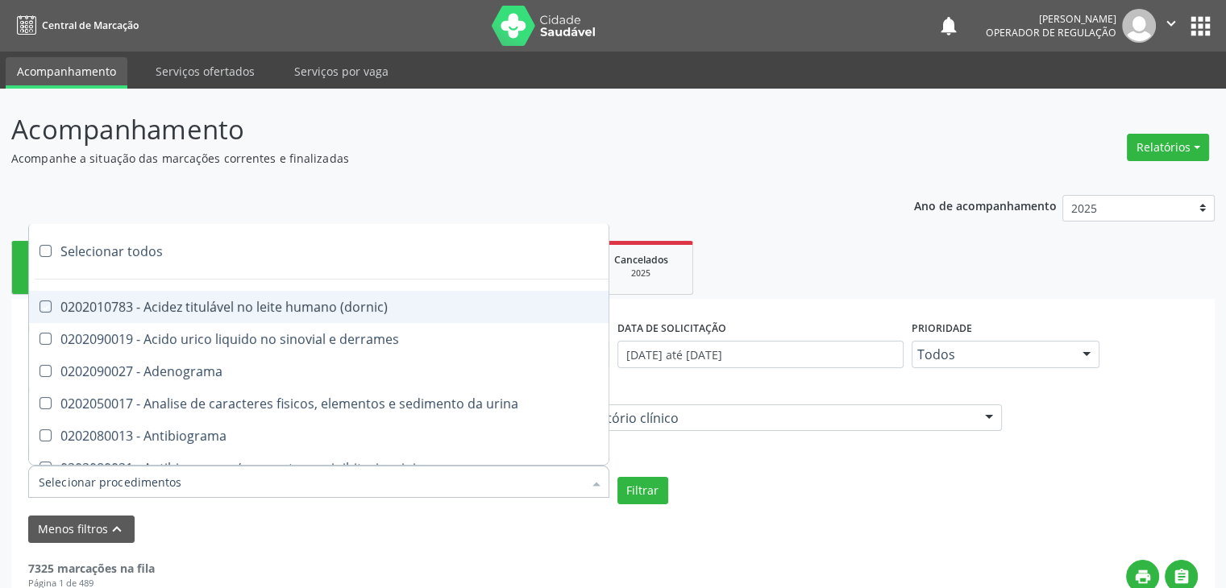
checkbox pezinho\) "true"
checkbox fenitoina "true"
checkbox fenol "true"
checkbox ferritina "true"
checkbox serico "true"
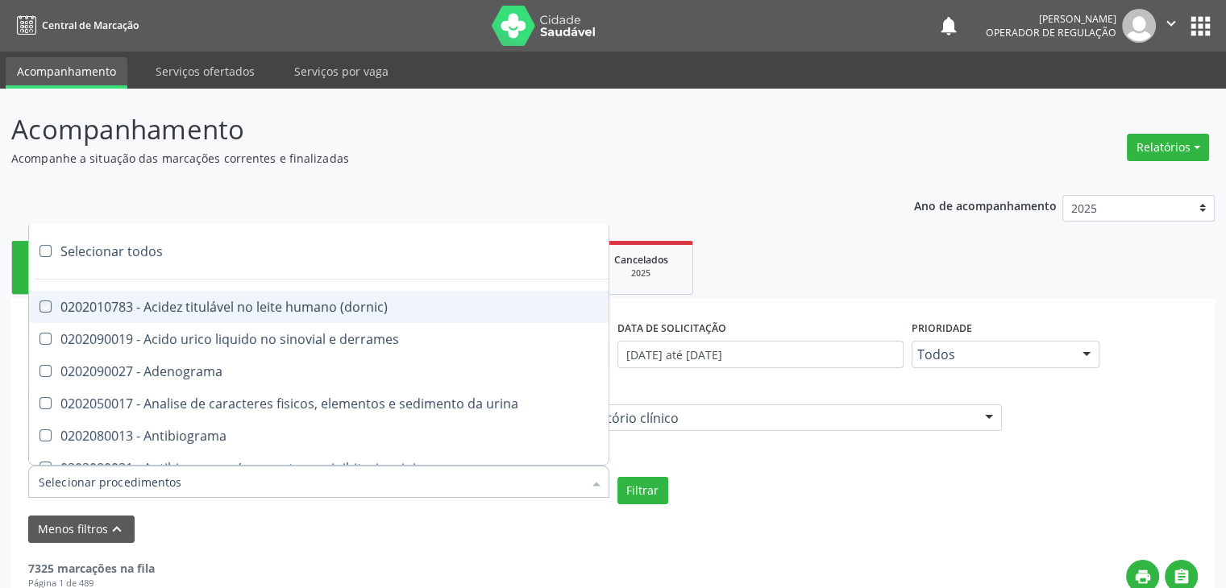
checkbox fibrinogenio "true"
checkbox folato "true"
checkbox formaldeido "true"
checkbox total "true"
checkbox alcalina "true"
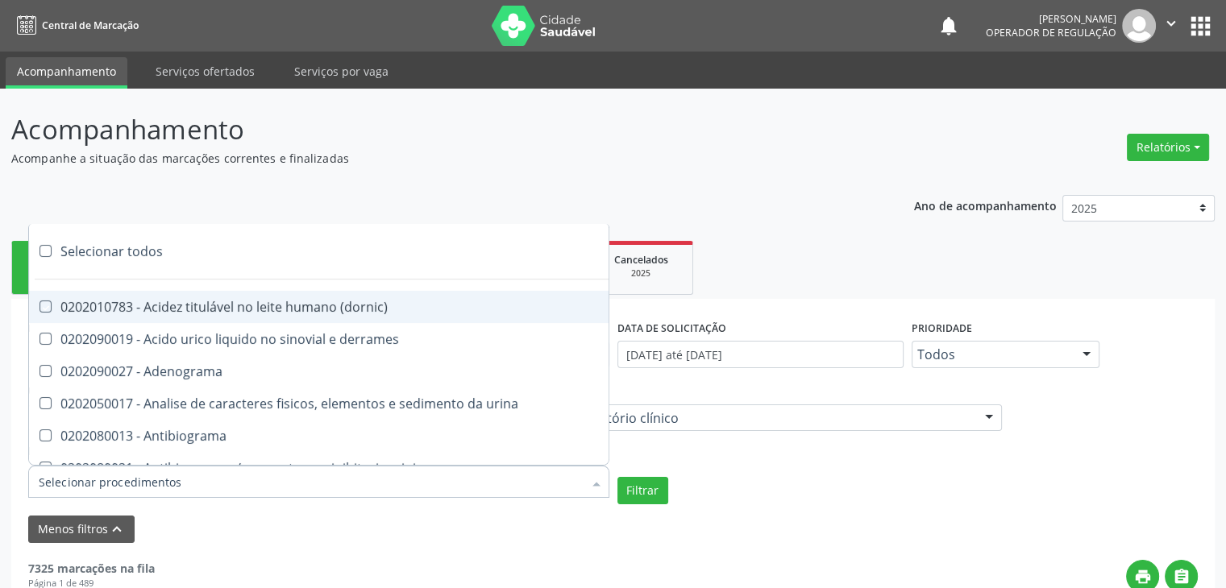
checkbox esperma "true"
checkbox fosforo "true"
checkbox acida "true"
checkbox frutose "true"
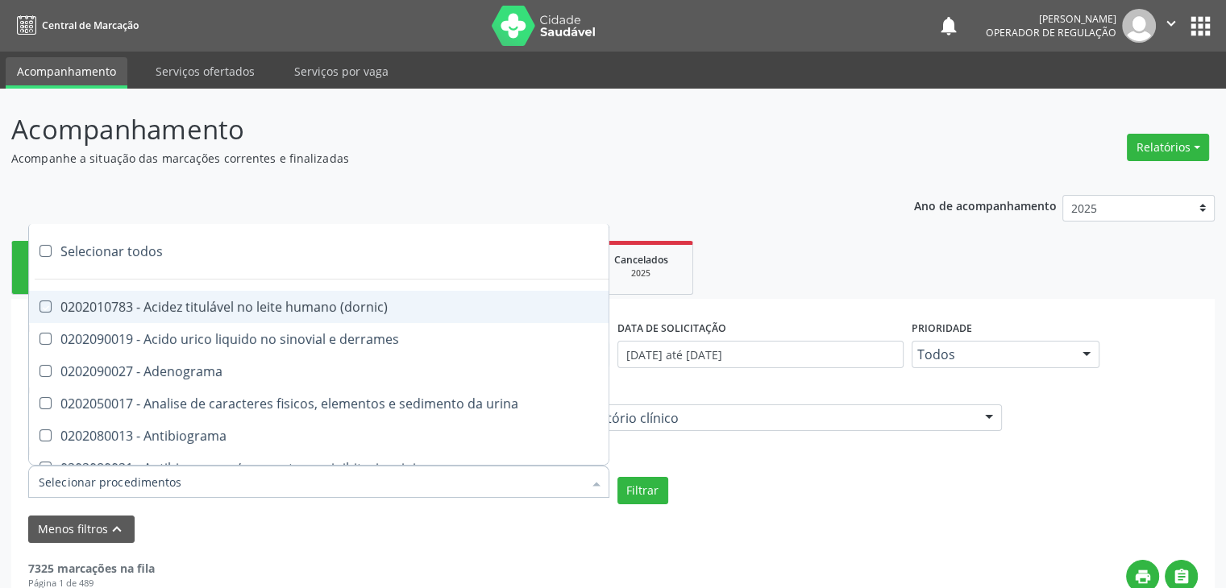
checkbox esperma "true"
checkbox galactose "true"
checkbox gt\) "true"
checkbox gastrina "true"
checkbox glicose "true"
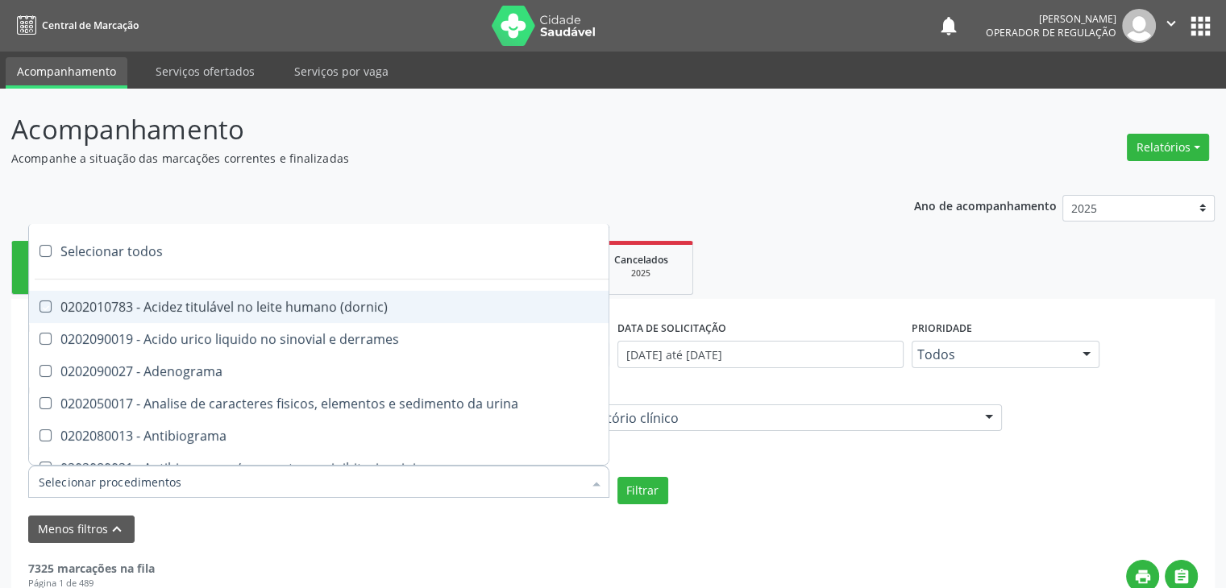
checkbox derrames "true"
checkbox desidrogenase "true"
checkbox tiroxina "true"
checkbox hcg\) "true"
checkbox fecal "true"
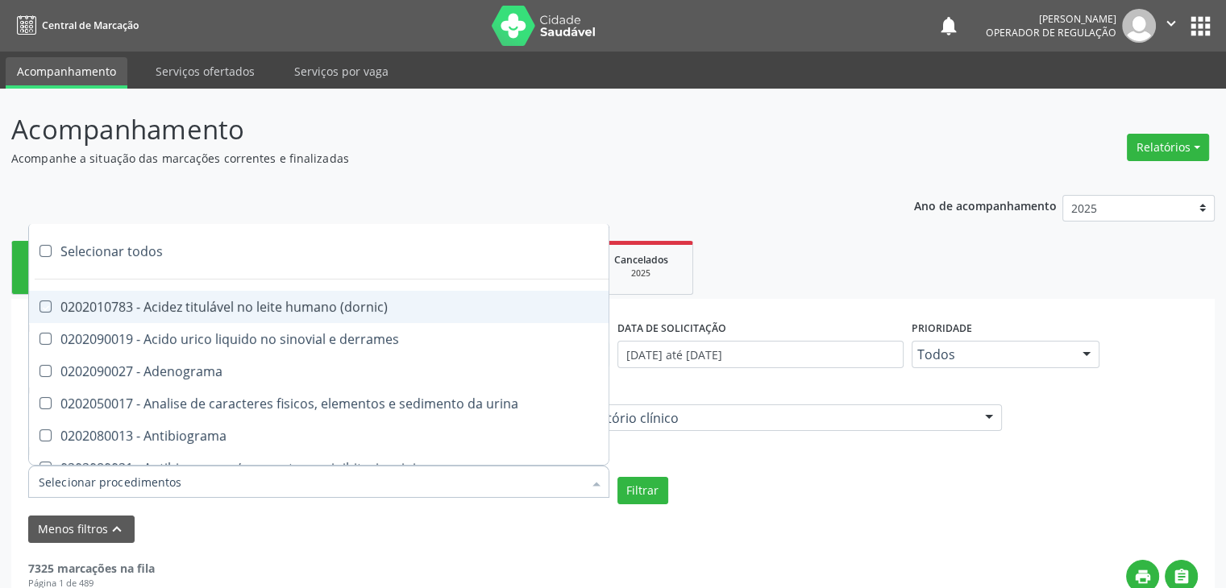
checkbox haptoglobina "true"
checkbox hemoglobina "true"
checkbox 37oc "true"
checkbox fetal "true"
checkbox glicosilada "true"
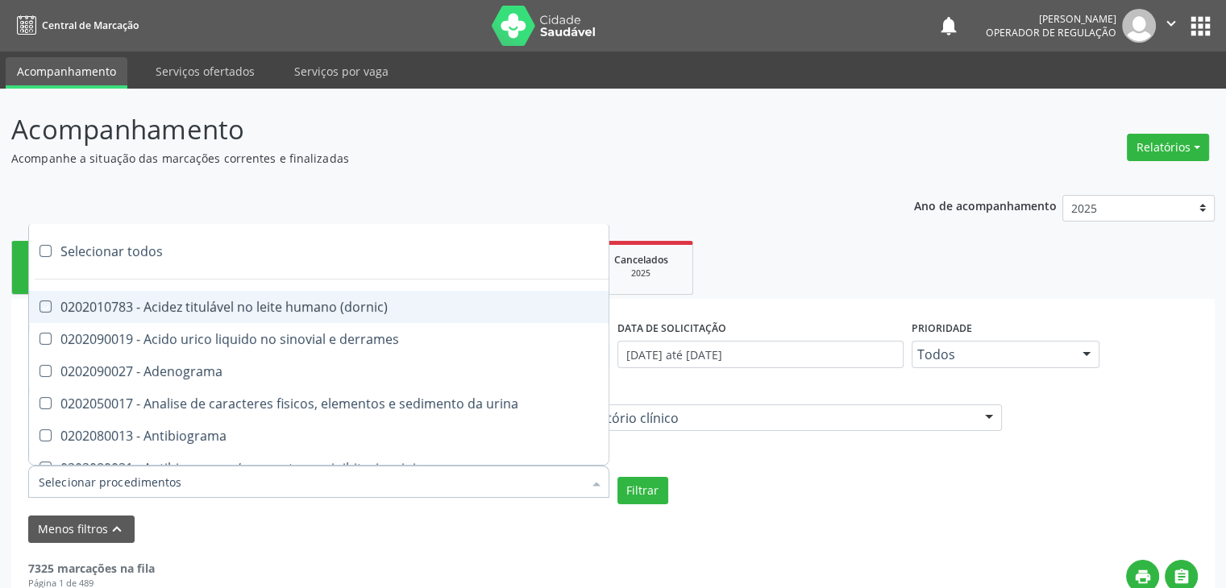
checkbox hemossiderina "true"
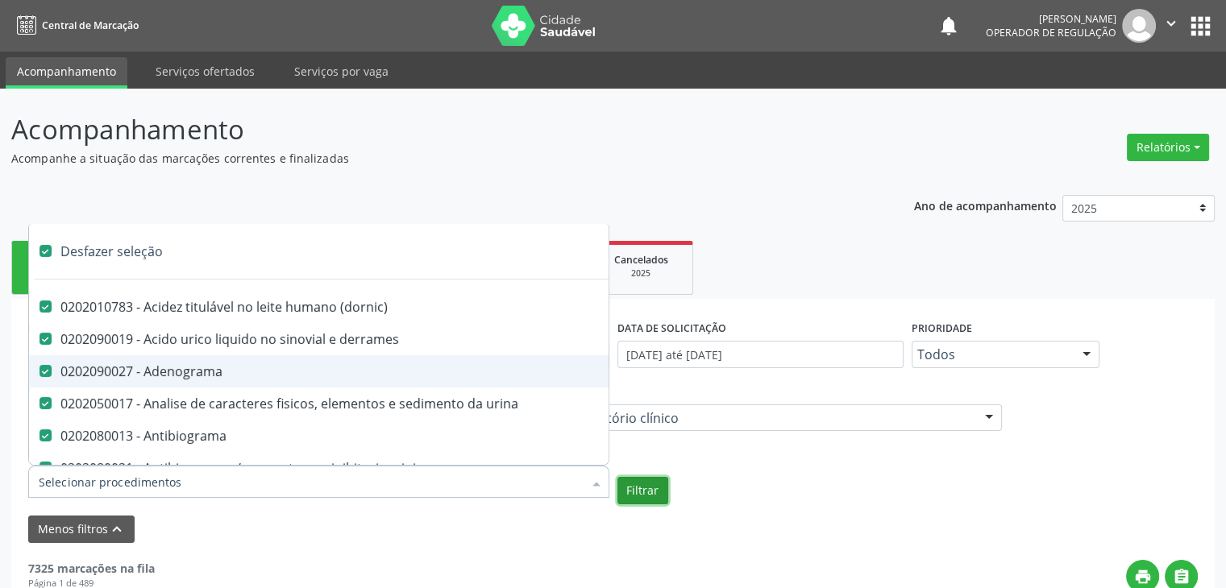
click at [640, 497] on button "Filtrar" at bounding box center [642, 490] width 51 height 27
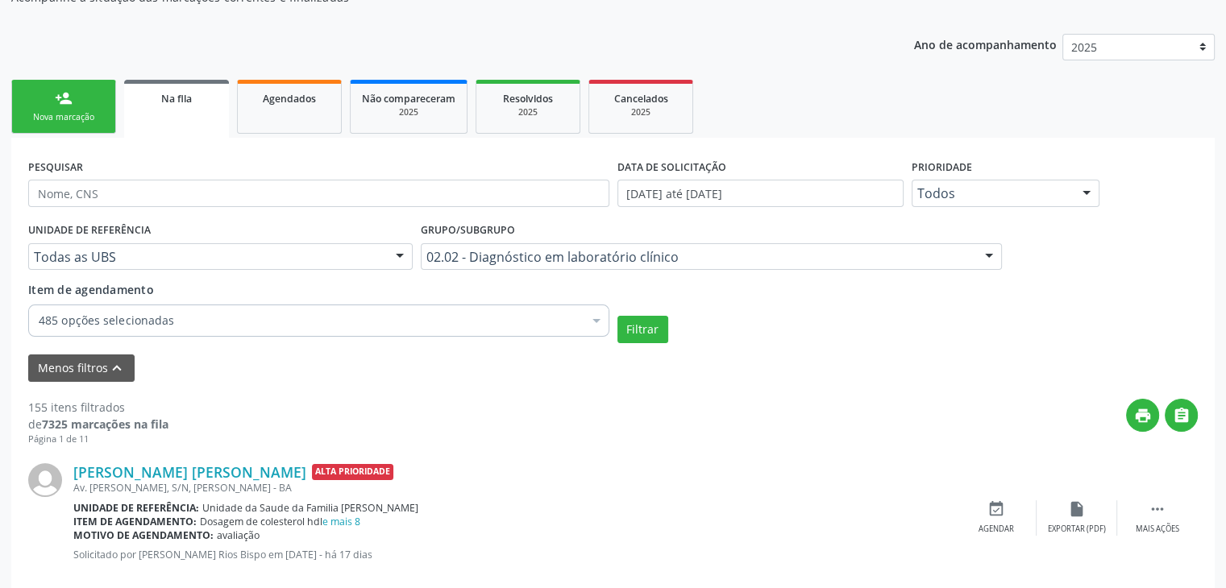
scroll to position [161, 0]
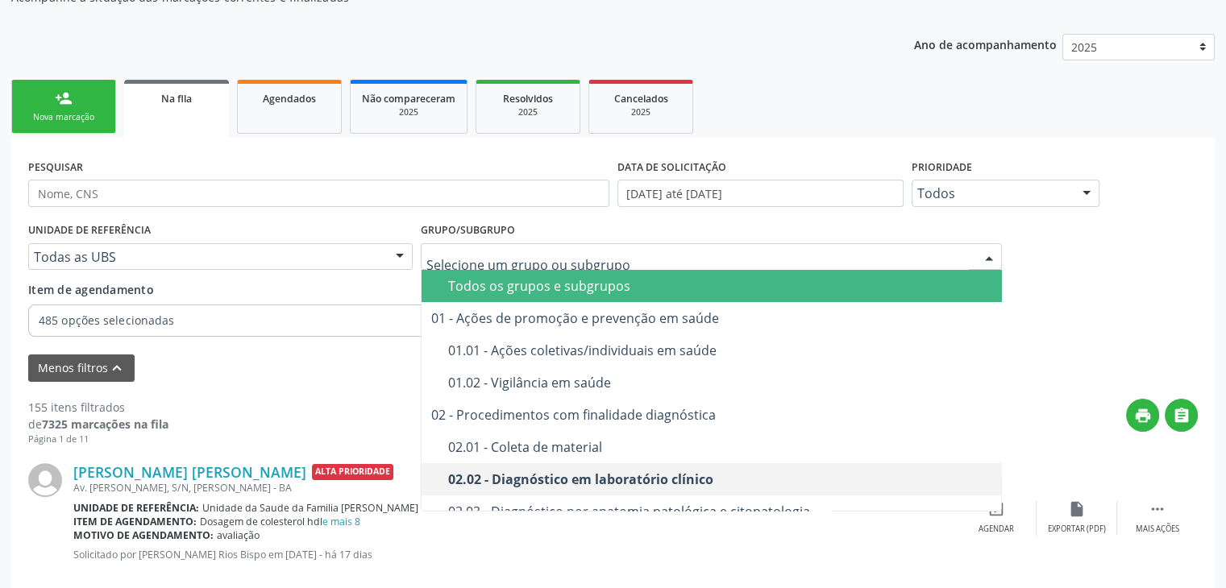
click at [538, 275] on span "Todos os grupos e subgrupos" at bounding box center [712, 286] width 581 height 32
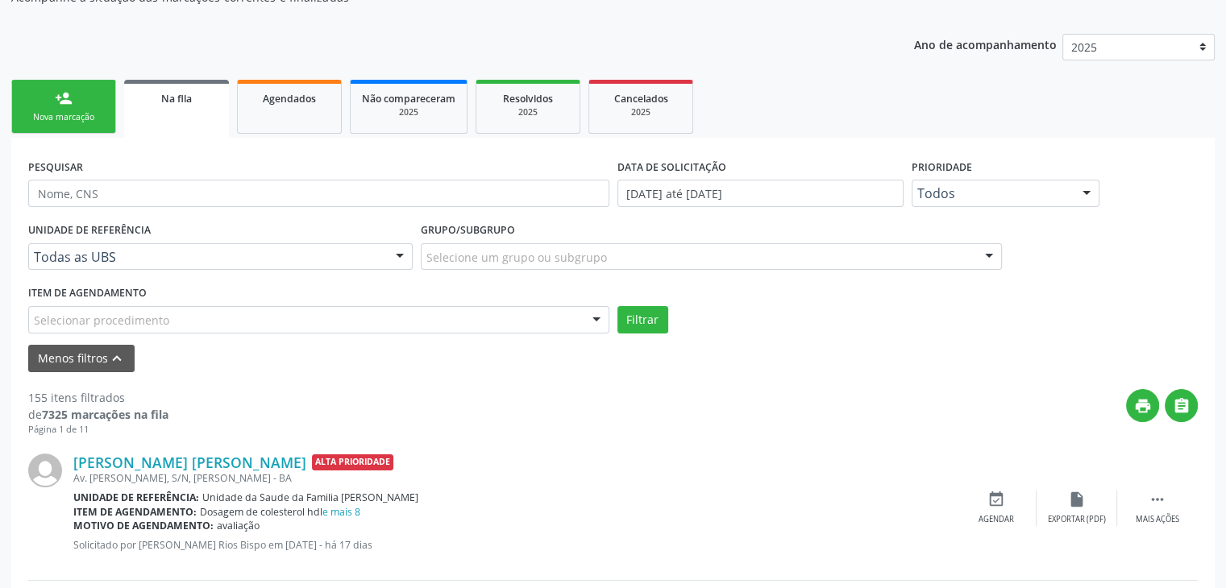
click at [455, 312] on div "Selecionar procedimento" at bounding box center [318, 319] width 581 height 27
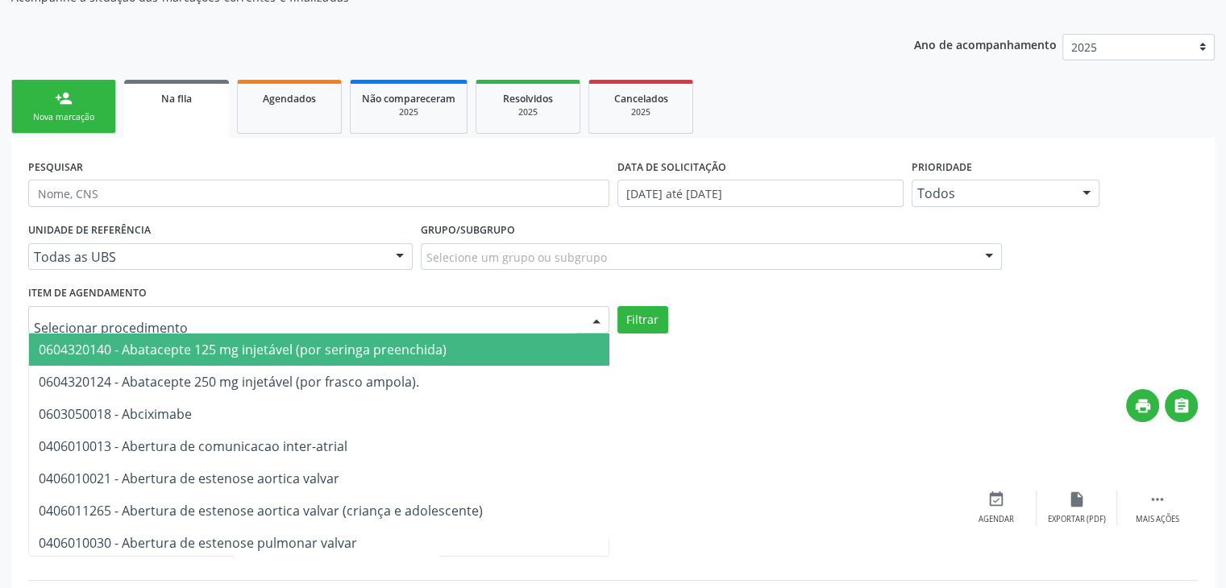
click at [187, 320] on div at bounding box center [318, 319] width 581 height 27
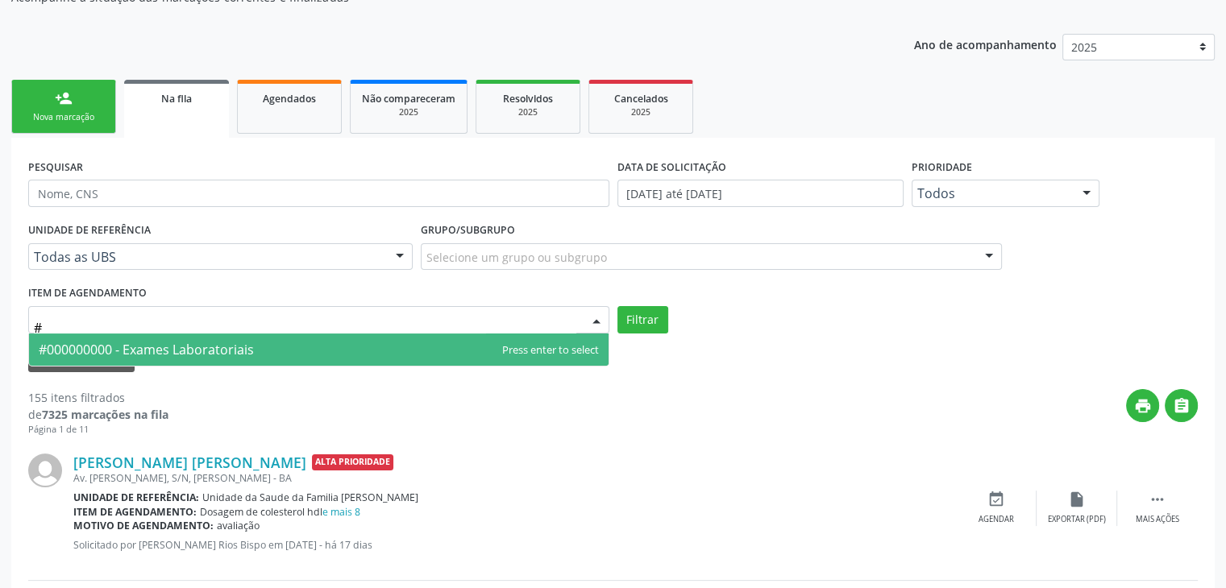
click at [184, 353] on span "#000000000 - Exames Laboratoriais" at bounding box center [146, 350] width 215 height 18
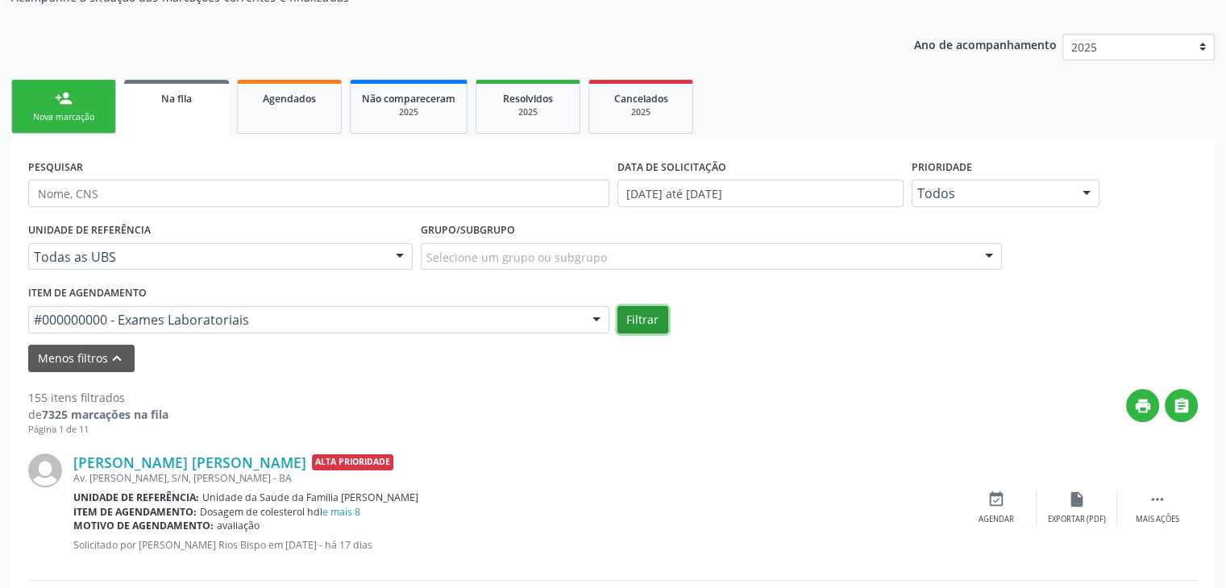
click at [624, 328] on button "Filtrar" at bounding box center [642, 319] width 51 height 27
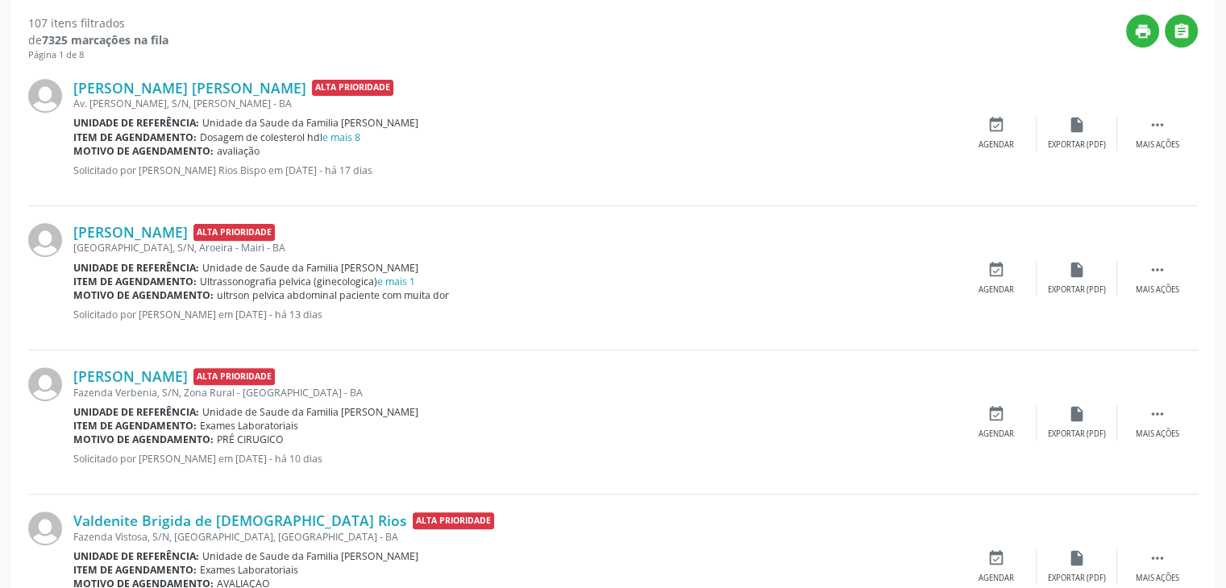
scroll to position [564, 0]
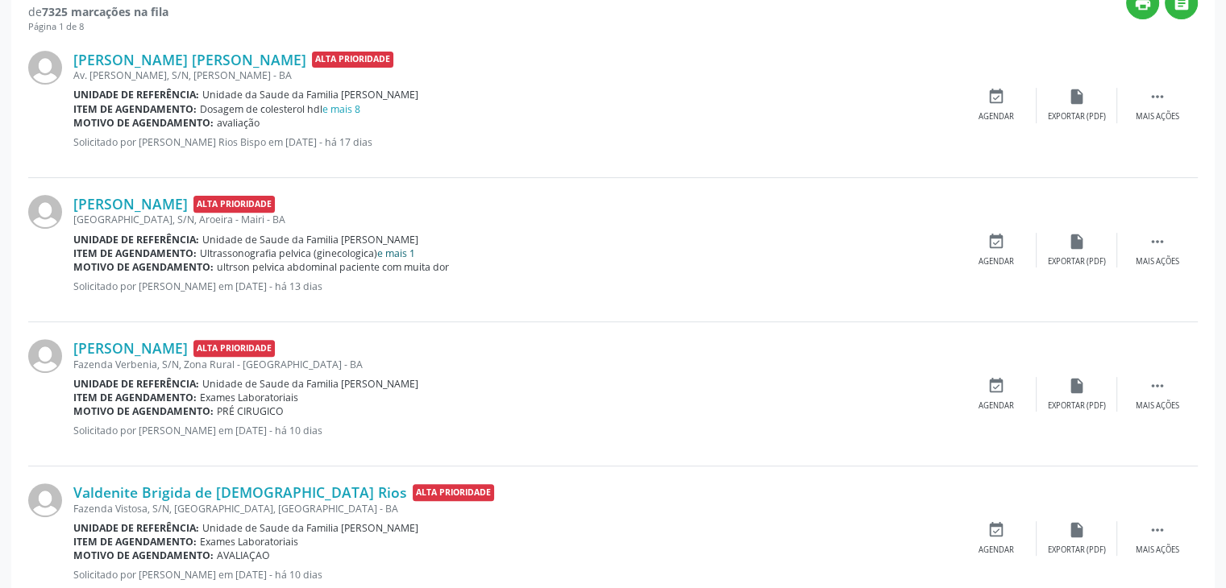
click at [399, 252] on link "e mais 1" at bounding box center [396, 254] width 38 height 14
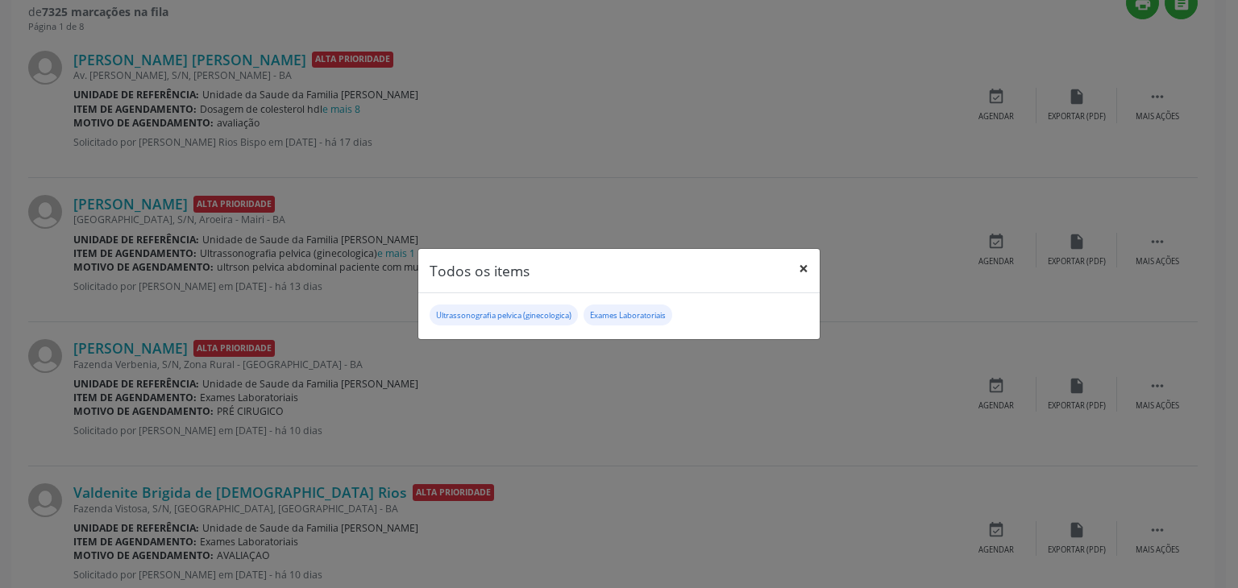
click at [806, 260] on button "×" at bounding box center [803, 268] width 32 height 39
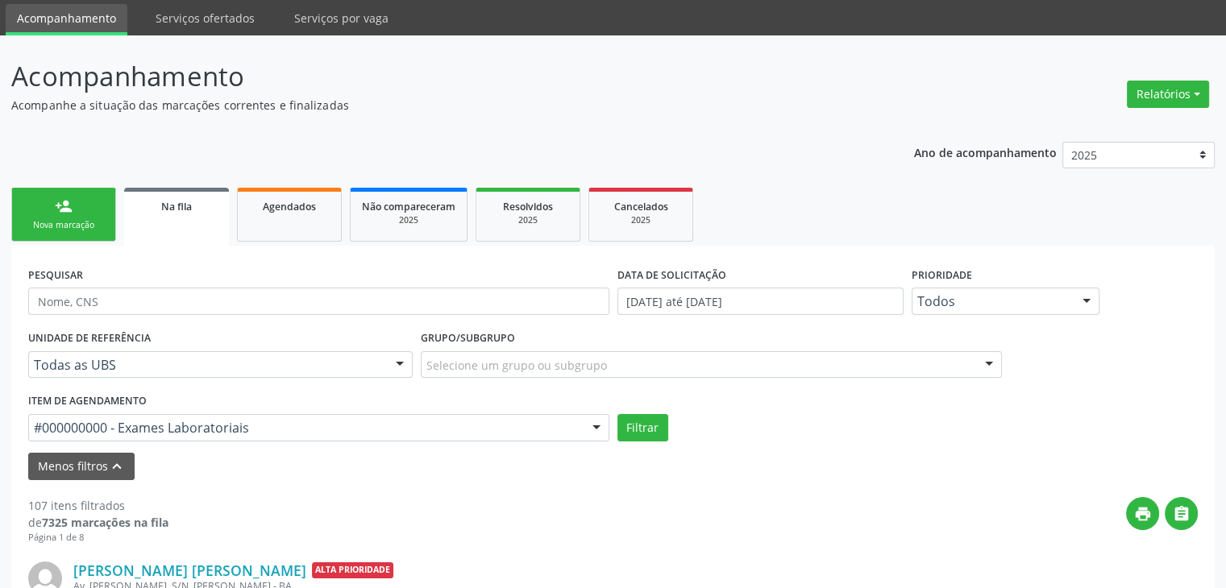
scroll to position [0, 0]
